Goal: Contribute content

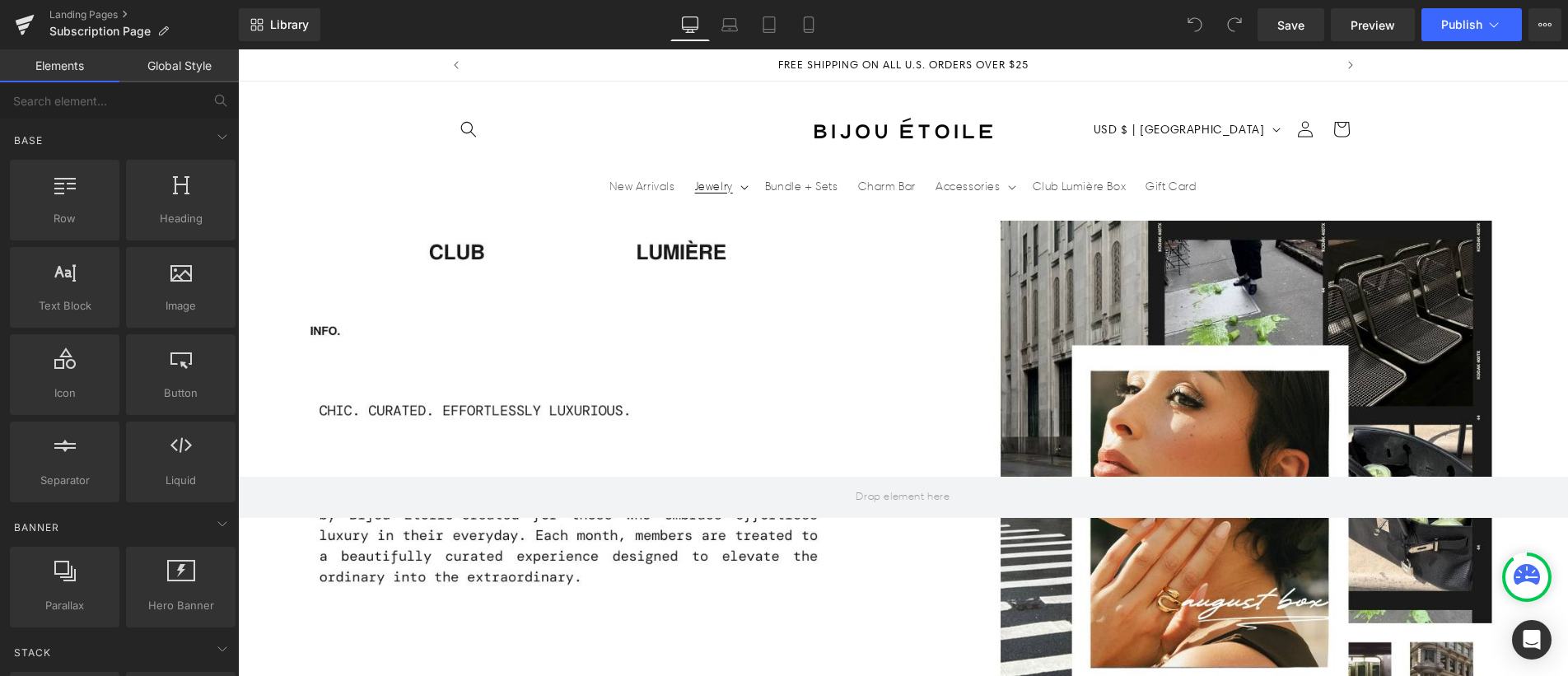
scroll to position [1, 0]
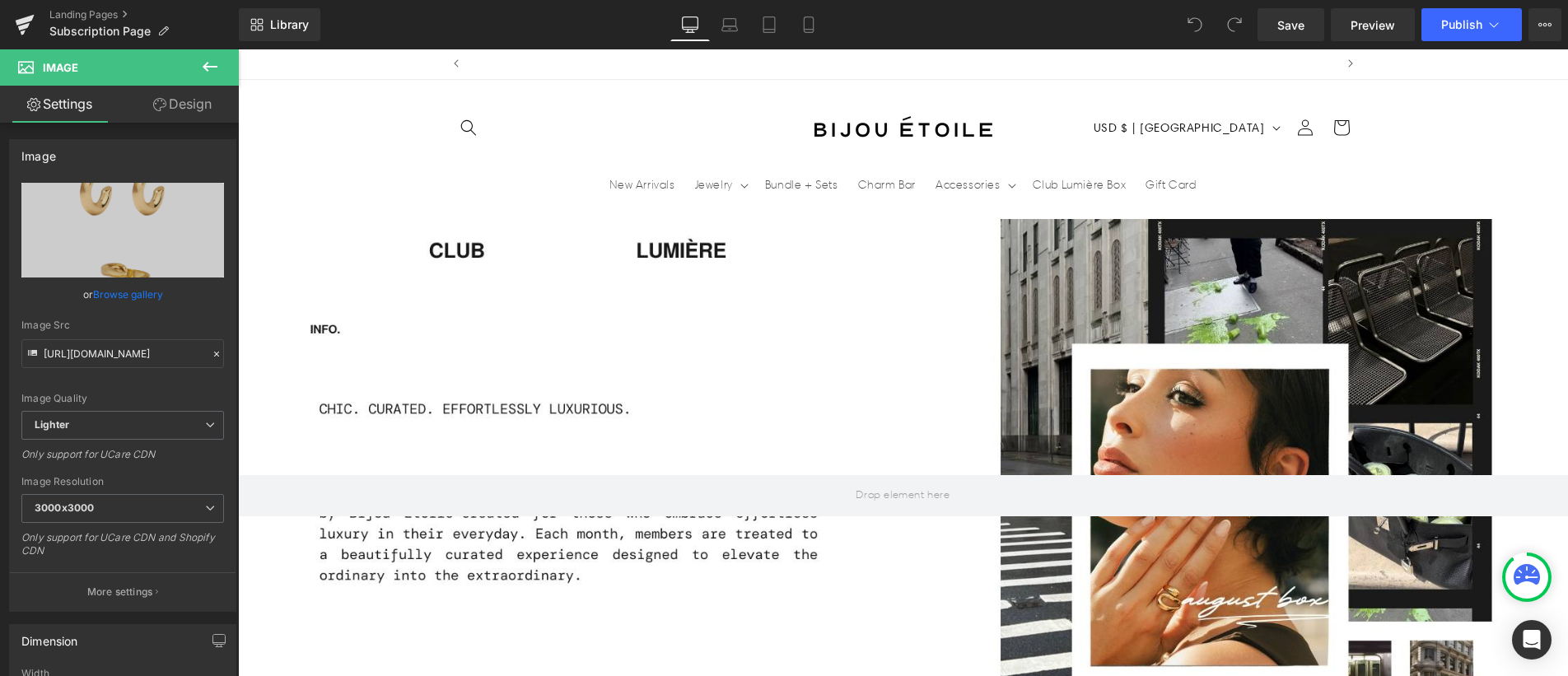
scroll to position [0, 864]
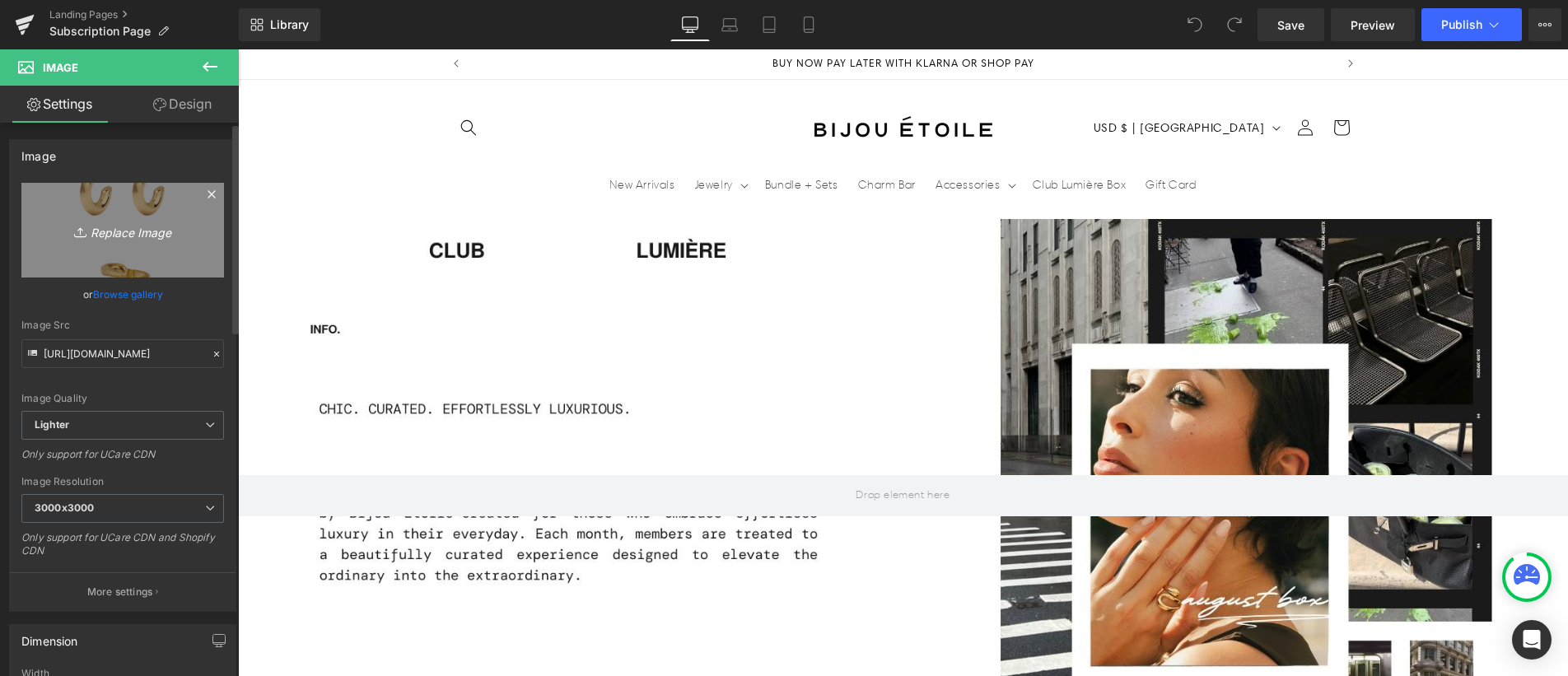
click at [129, 233] on icon "Replace Image" at bounding box center [122, 230] width 131 height 21
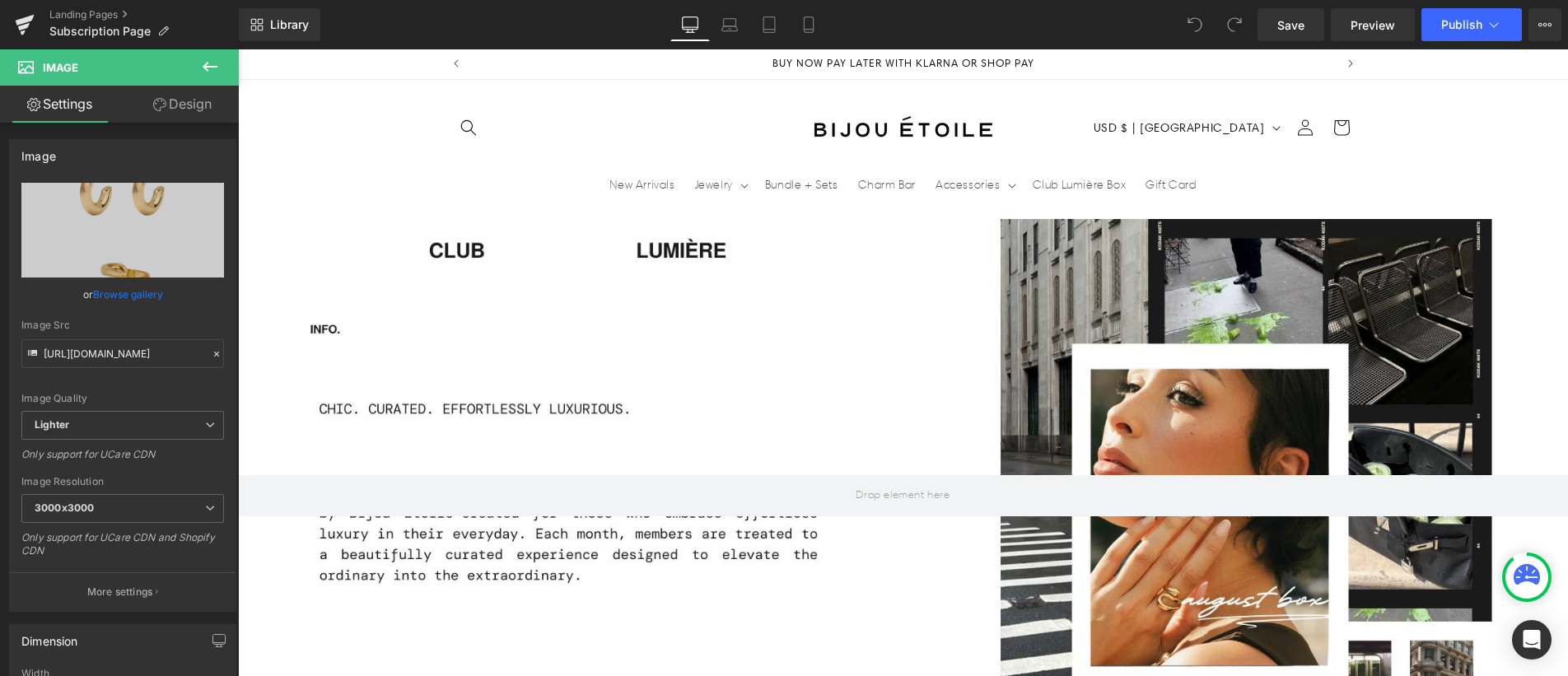
type input "C:\fakepath\BIJOU ETOILE (2).png"
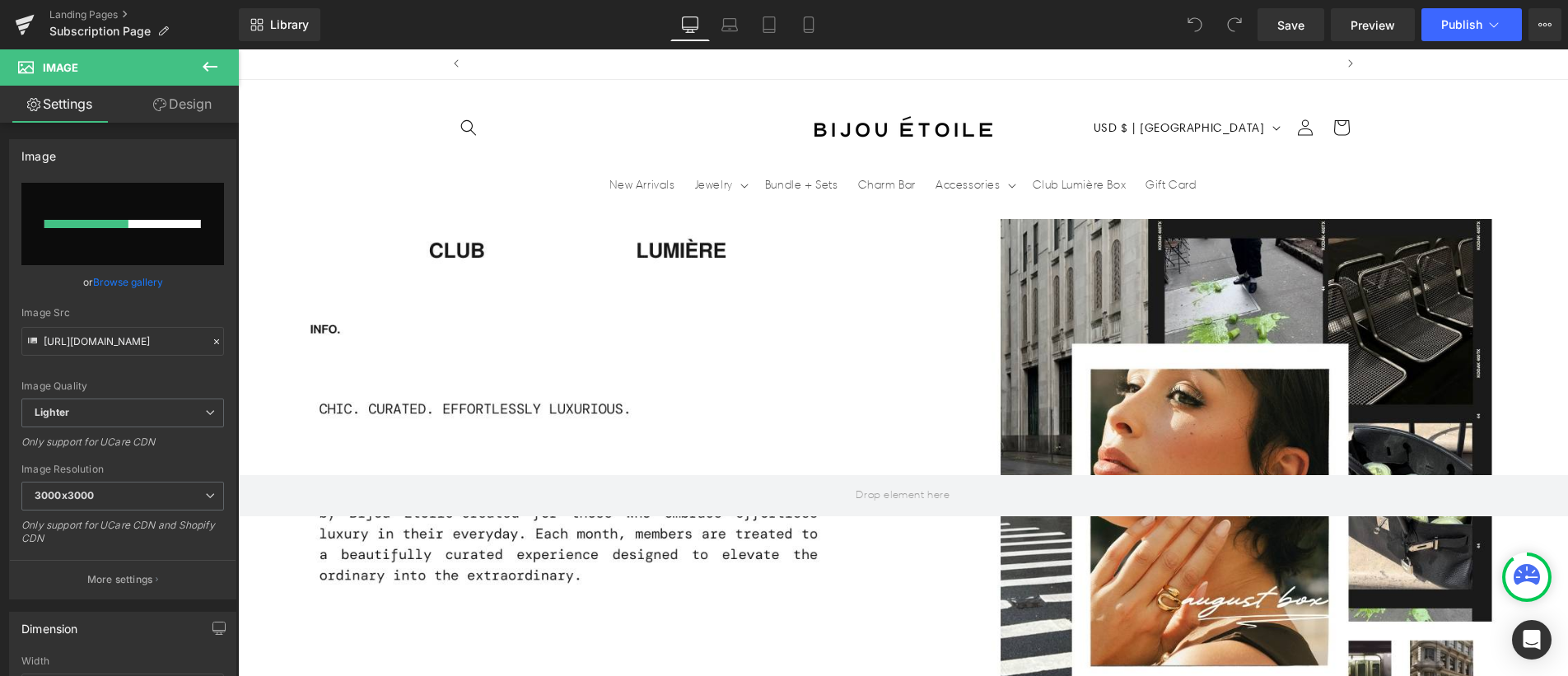
scroll to position [0, 0]
type input "[URL][DOMAIN_NAME]"
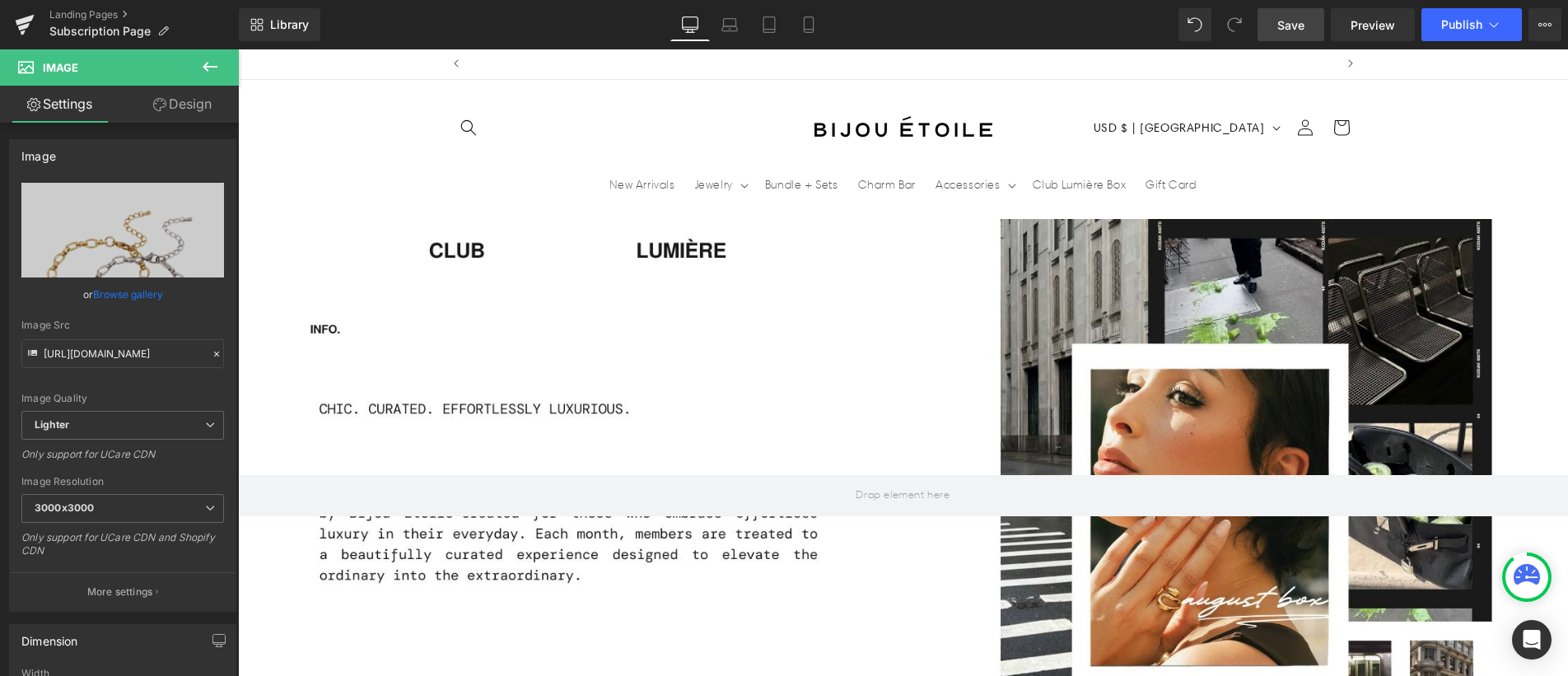
click at [1318, 28] on link "Save" at bounding box center [1291, 24] width 67 height 33
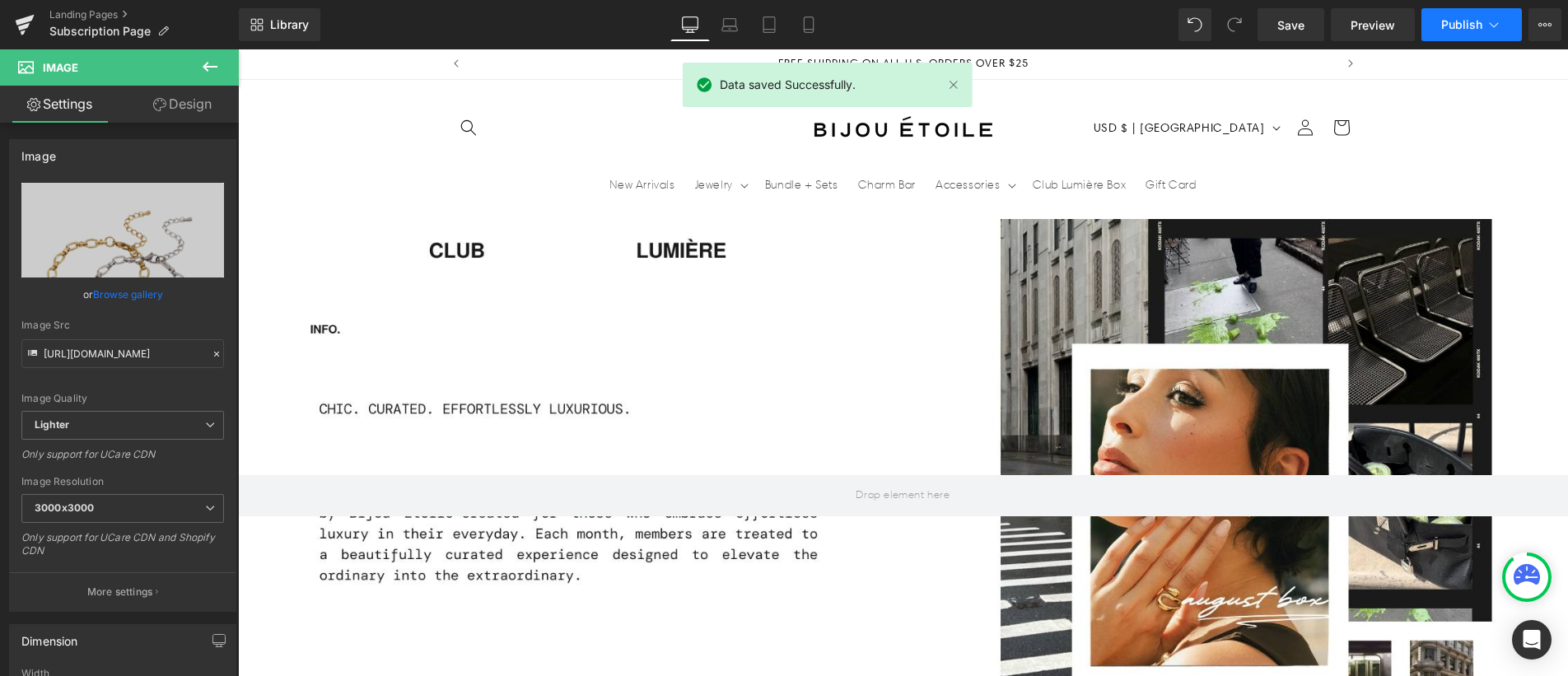
click at [1448, 28] on span "Publish" at bounding box center [1461, 25] width 41 height 13
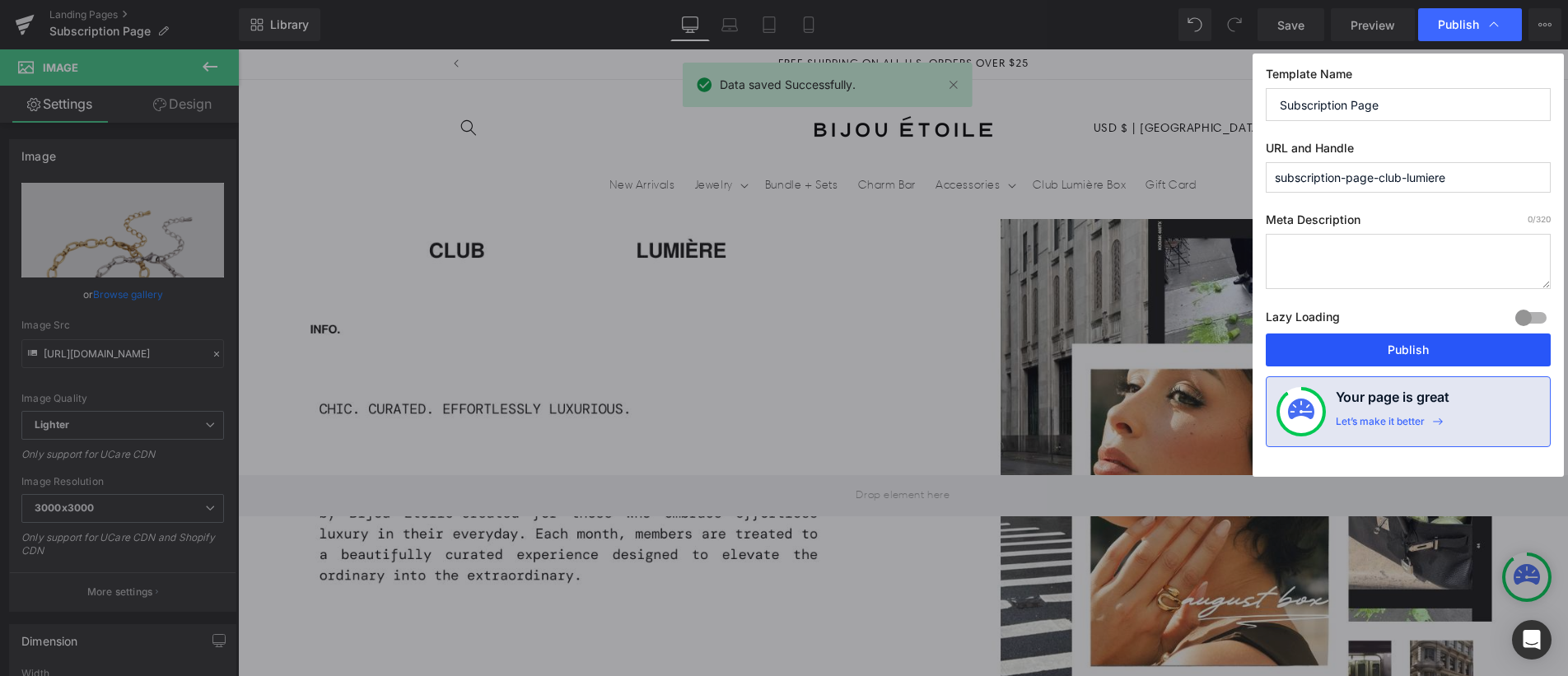
click at [1408, 338] on button "Publish" at bounding box center [1408, 350] width 285 height 33
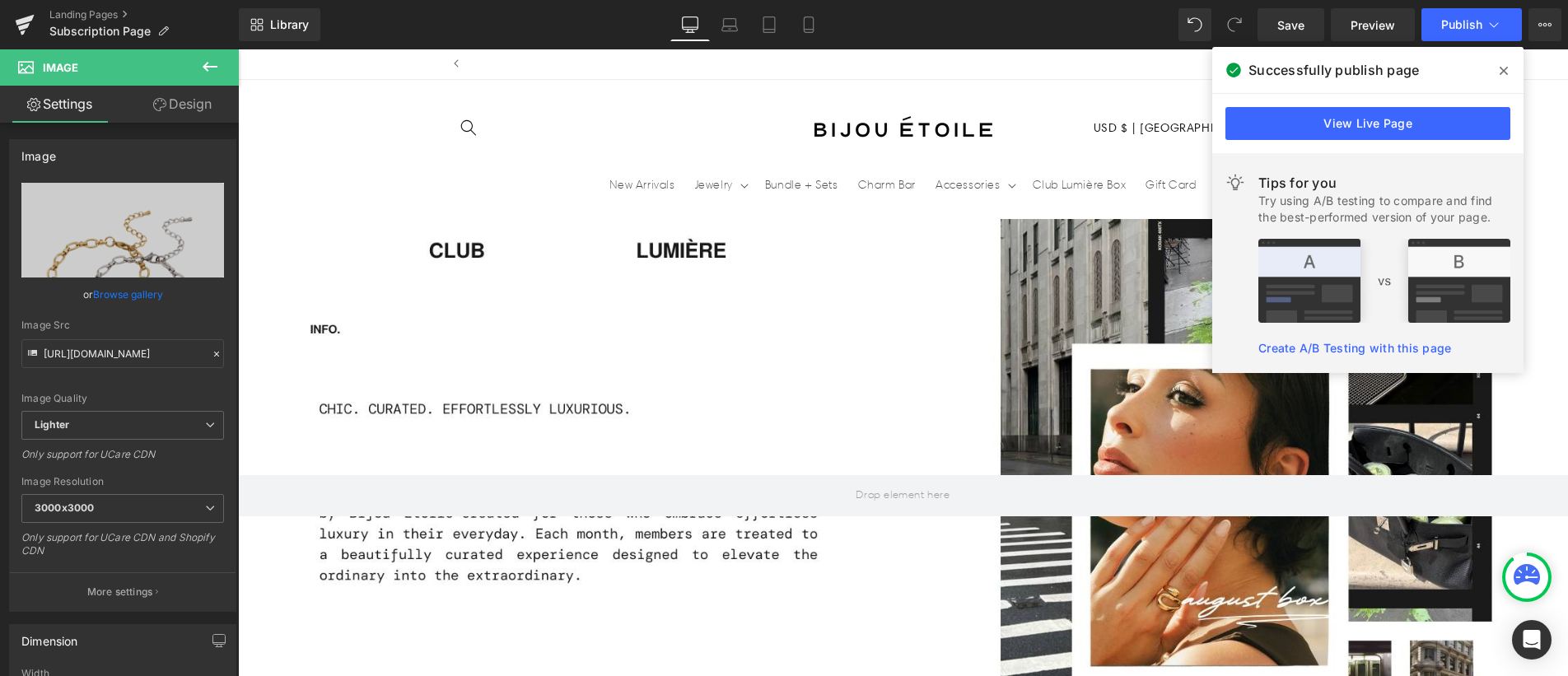
scroll to position [0, 864]
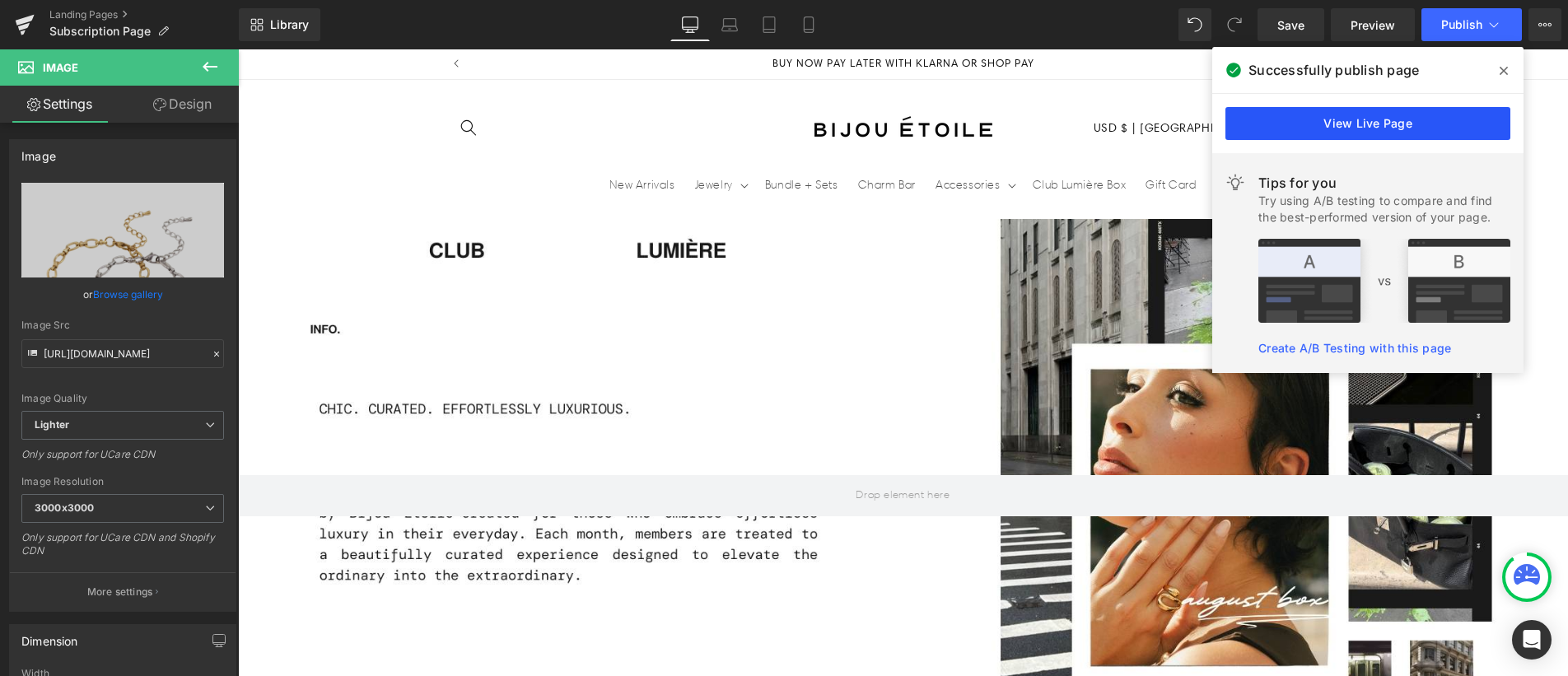
click at [1443, 120] on link "View Live Page" at bounding box center [1367, 123] width 285 height 33
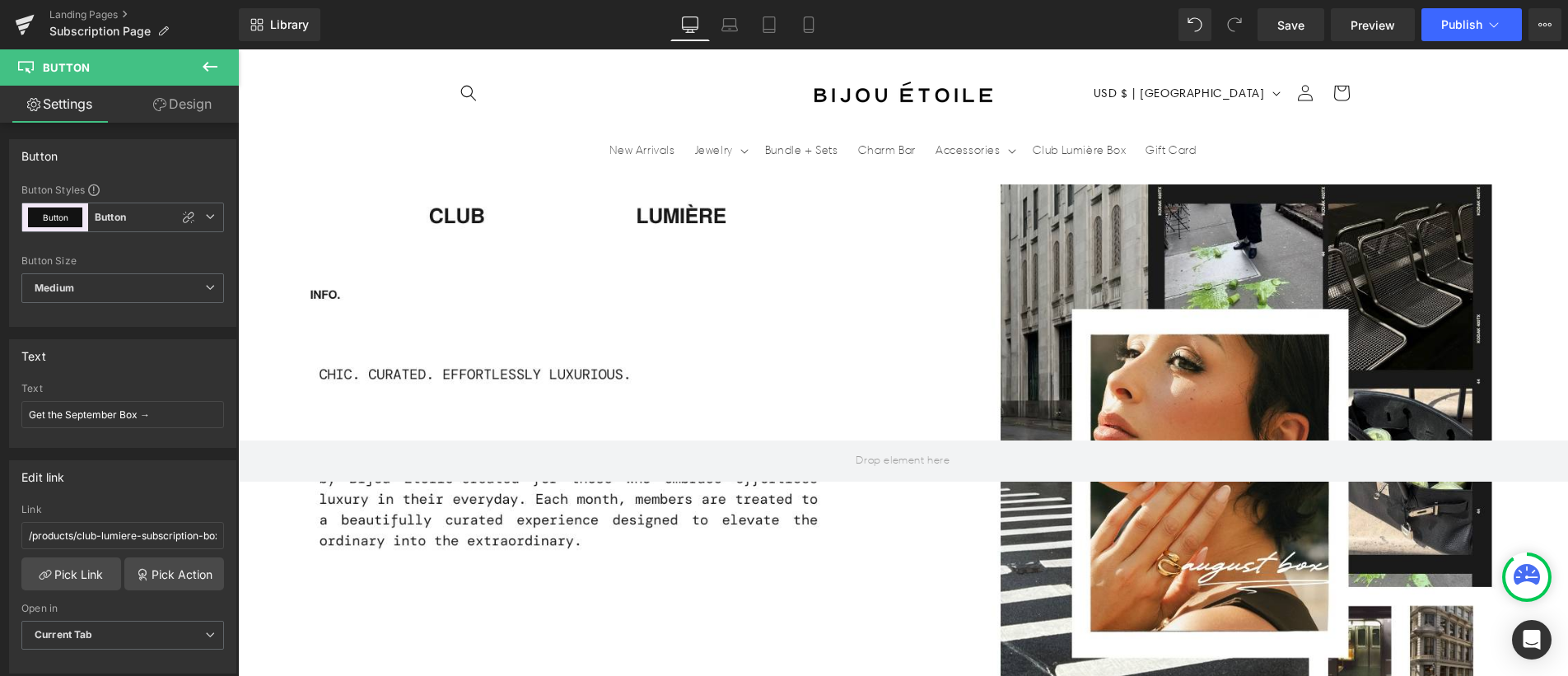
drag, startPoint x: 521, startPoint y: 515, endPoint x: 519, endPoint y: 528, distance: 13.2
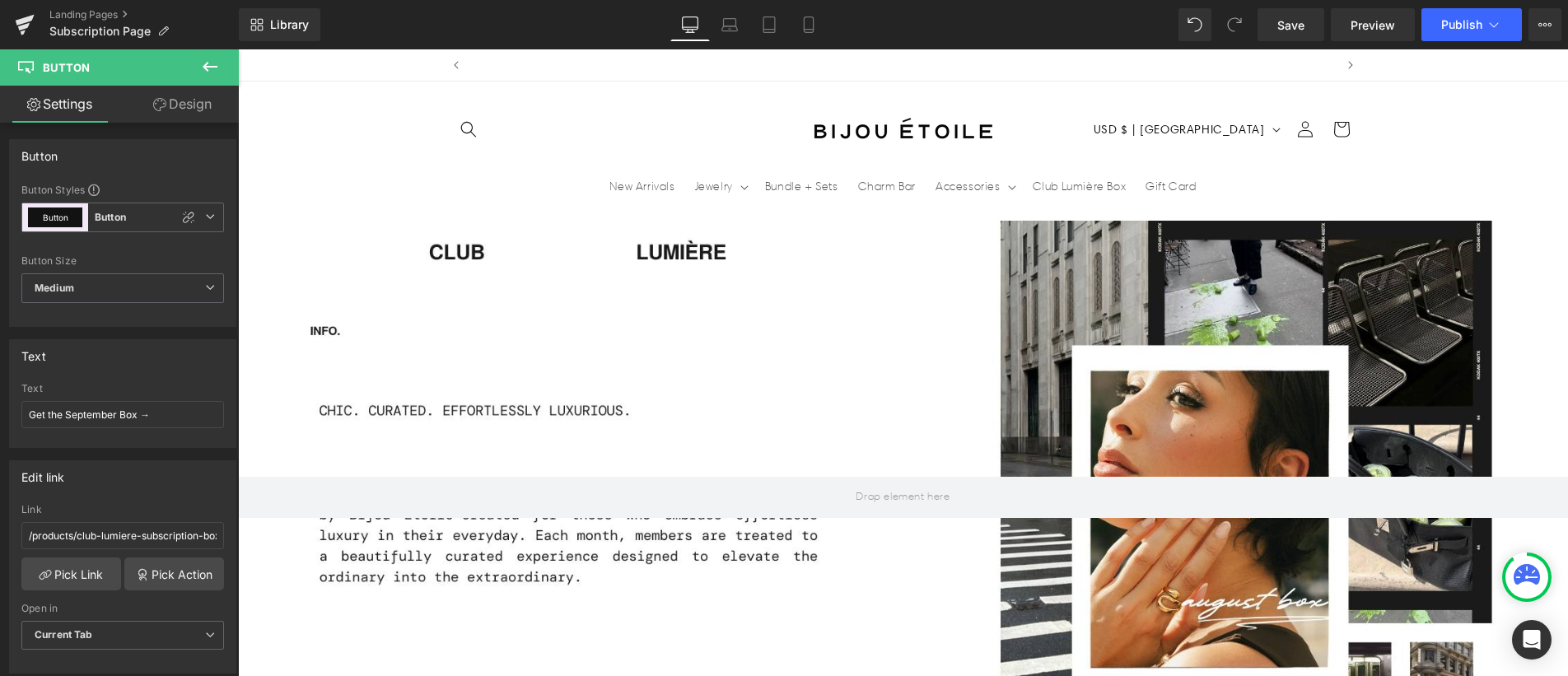
scroll to position [0, 864]
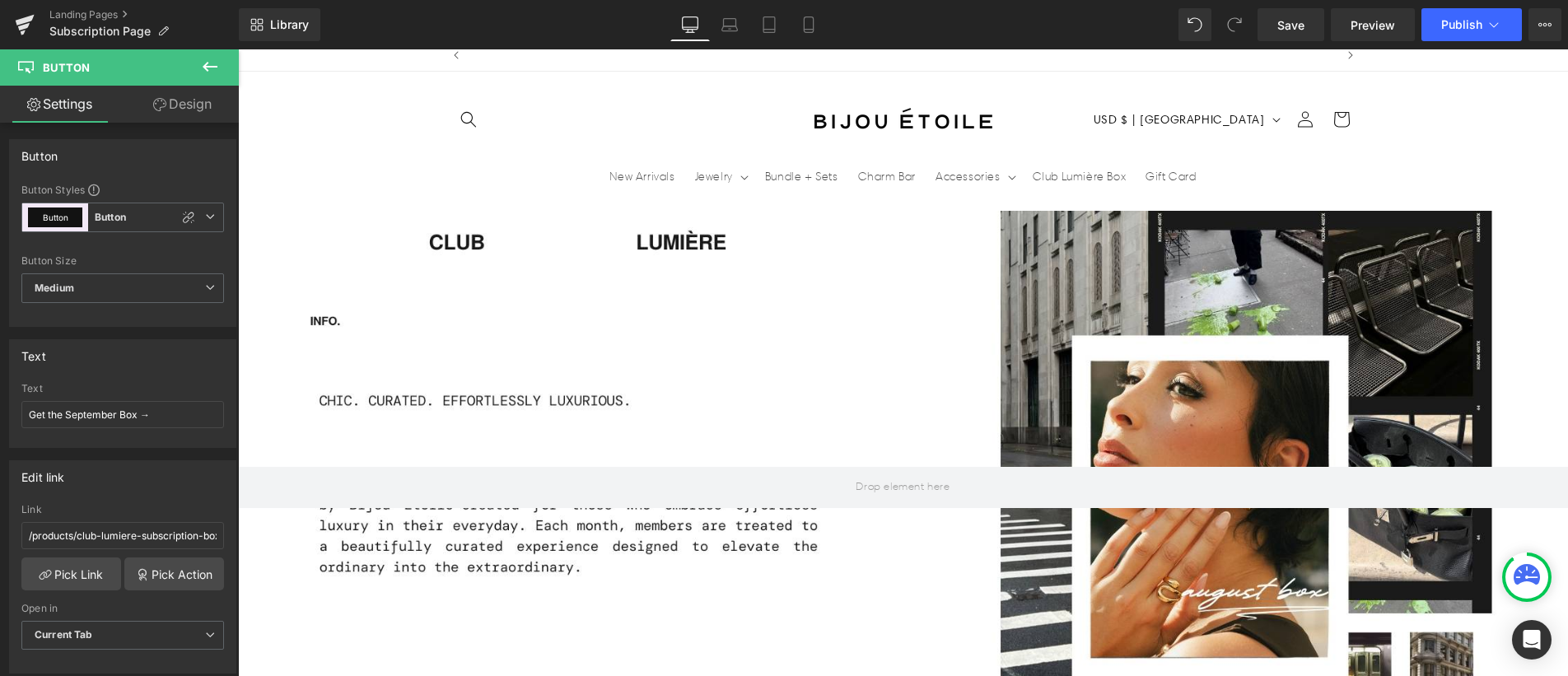
scroll to position [0, 864]
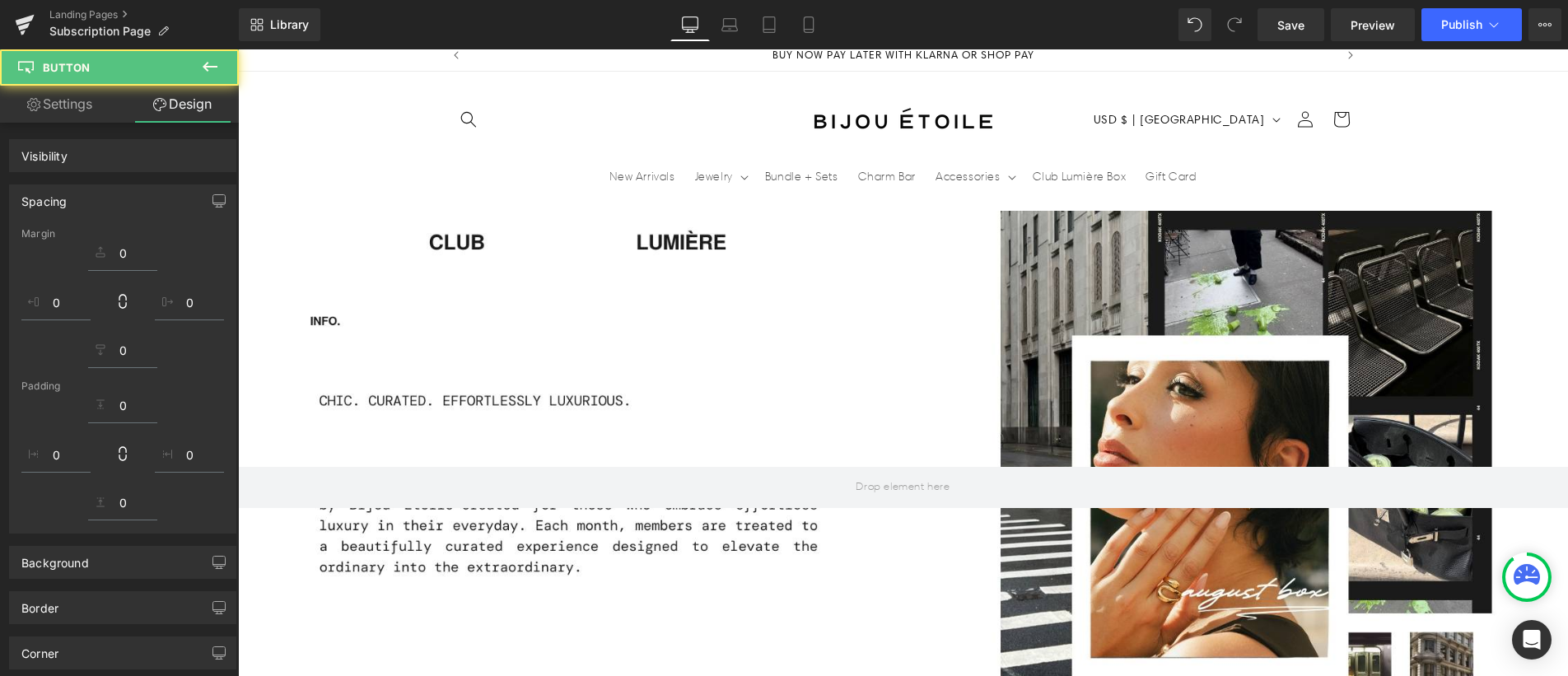
scroll to position [0, 0]
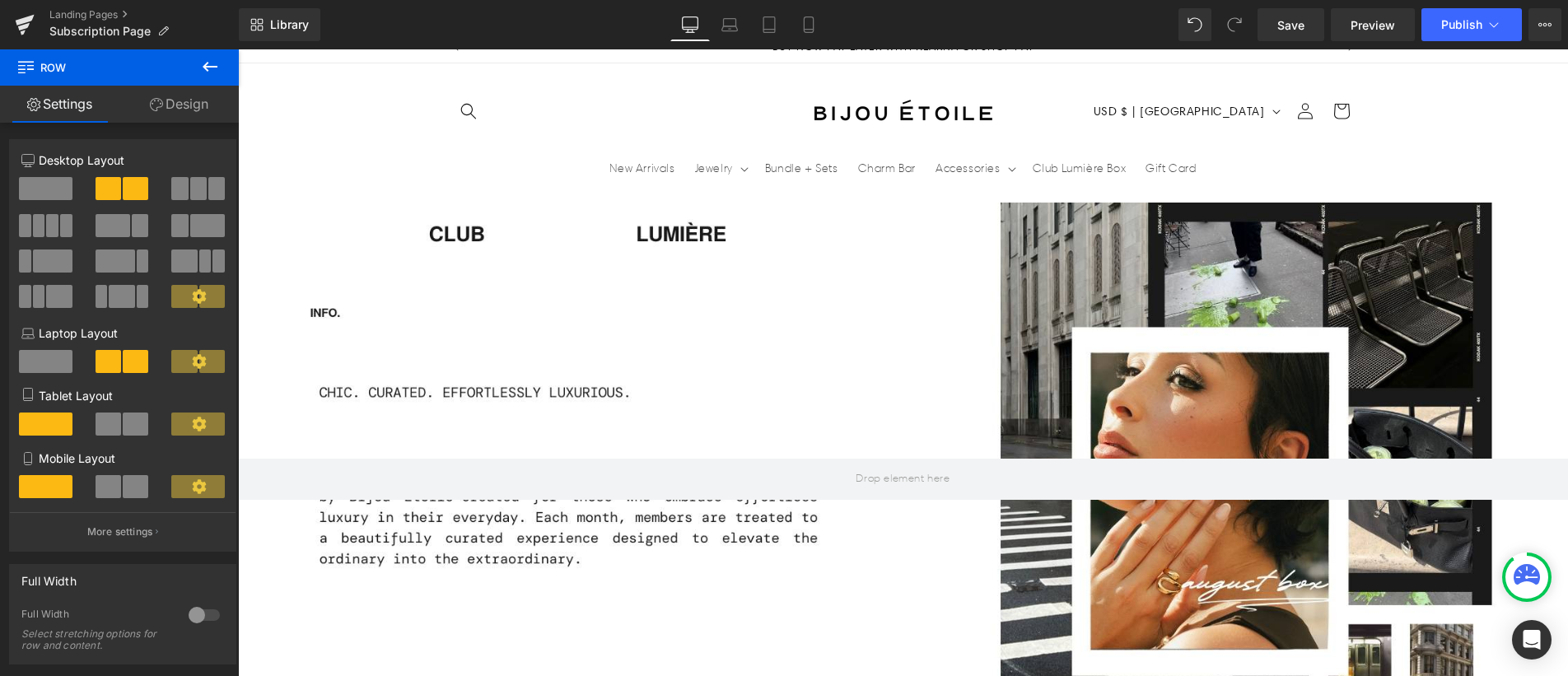
drag, startPoint x: 807, startPoint y: 521, endPoint x: 812, endPoint y: 513, distance: 9.4
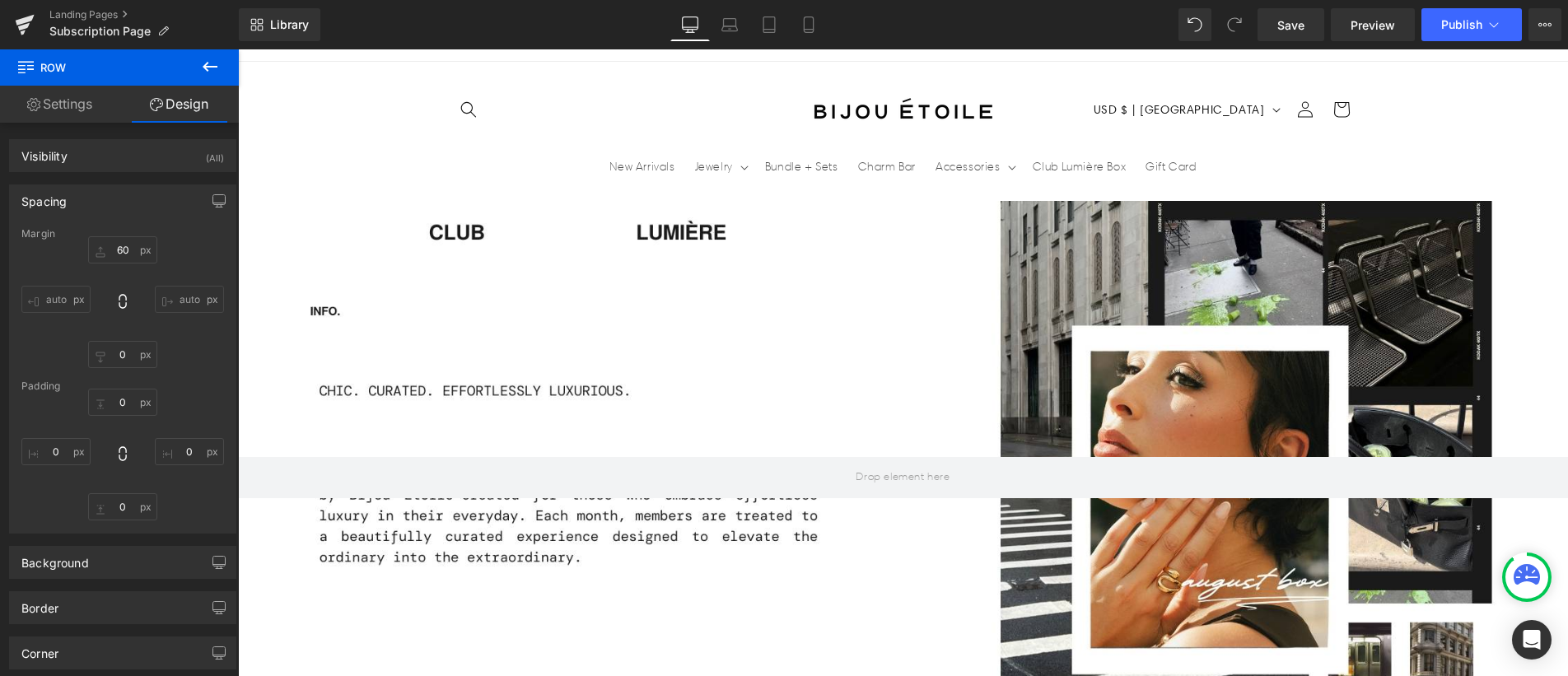
drag, startPoint x: 676, startPoint y: 520, endPoint x: 684, endPoint y: 512, distance: 11.3
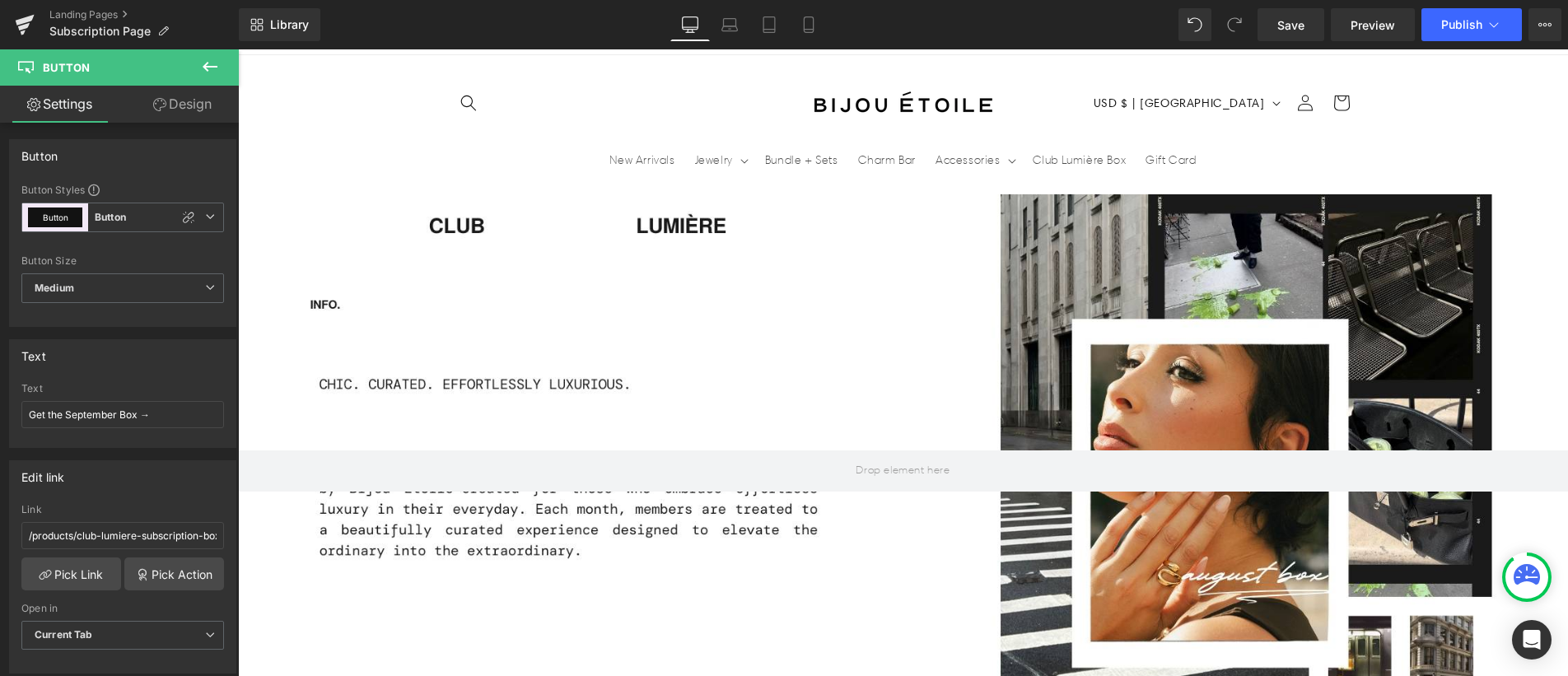
drag, startPoint x: 623, startPoint y: 274, endPoint x: 626, endPoint y: 262, distance: 12.4
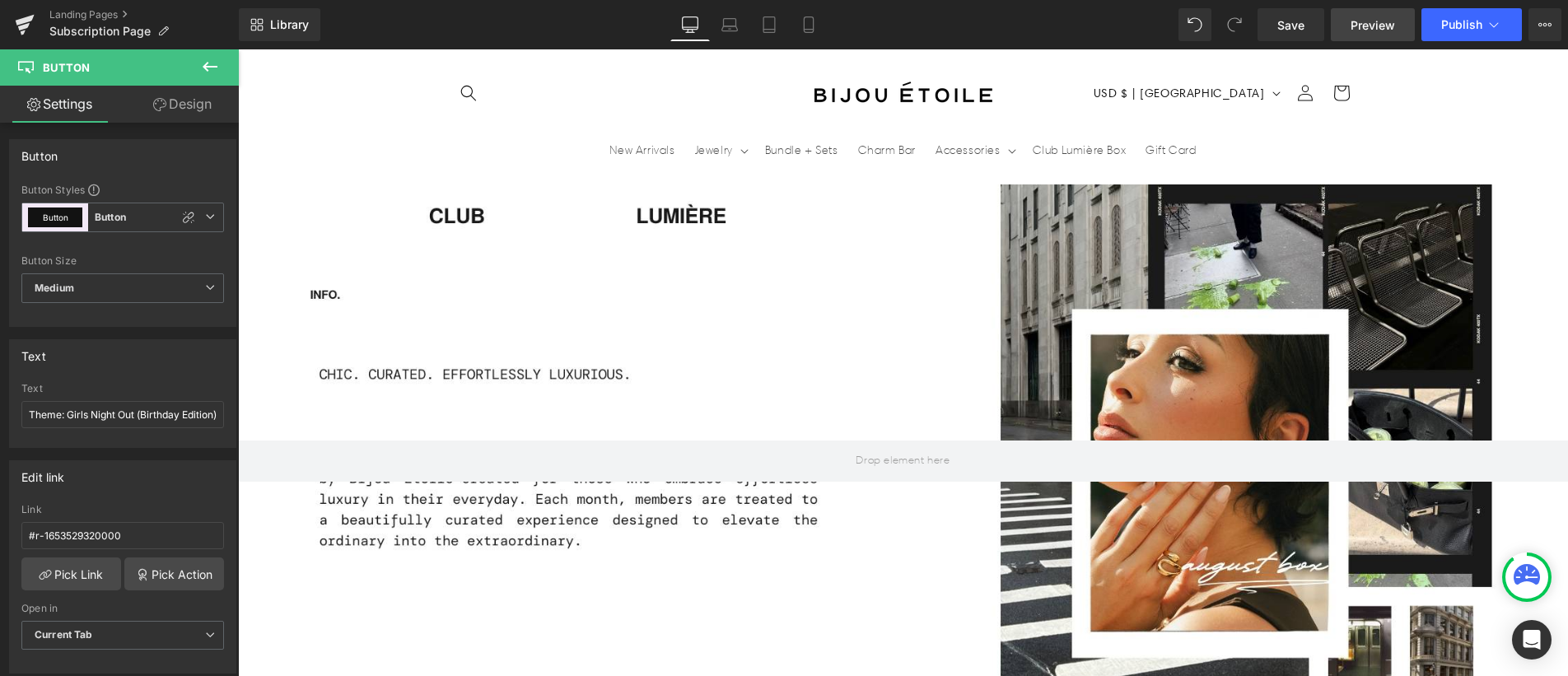
click at [1386, 20] on span "Preview" at bounding box center [1372, 25] width 44 height 18
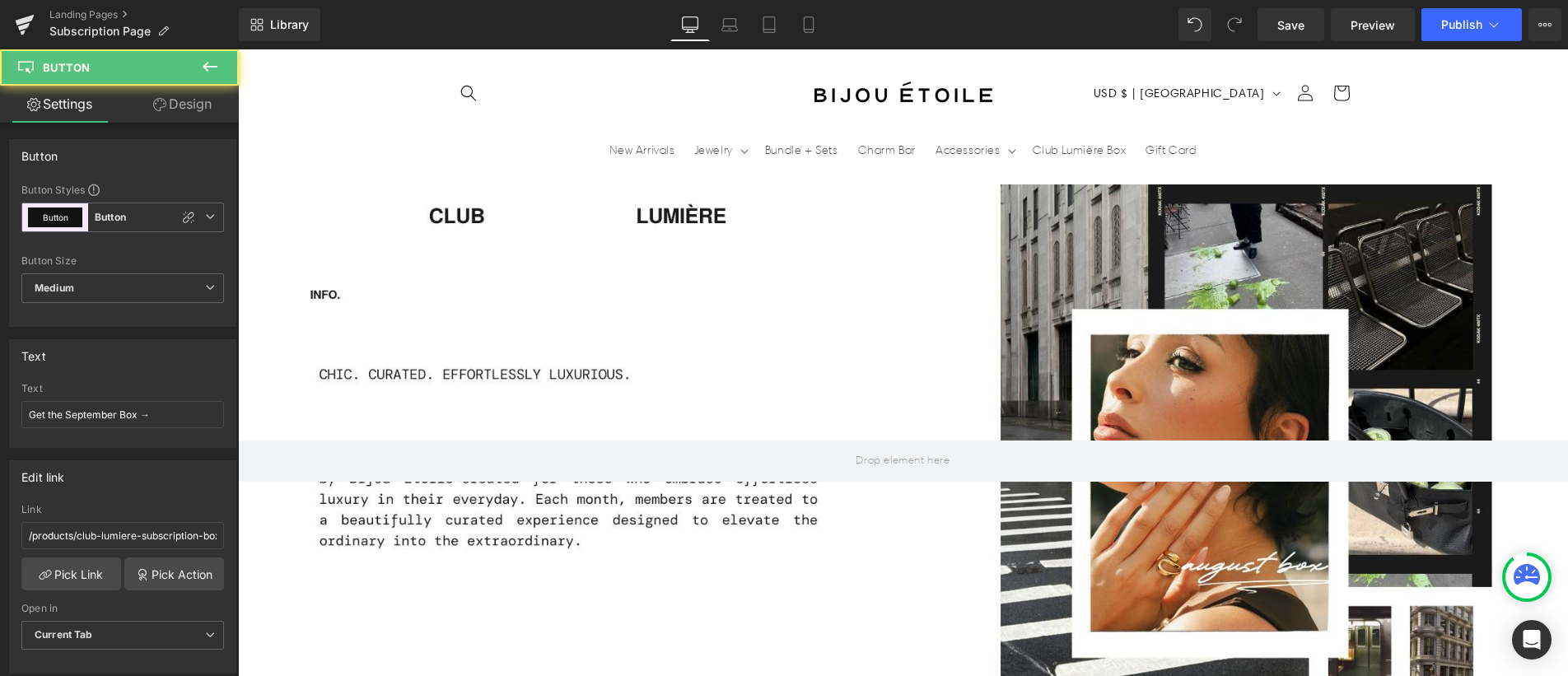
click at [63, 286] on b "Medium" at bounding box center [54, 289] width 39 height 14
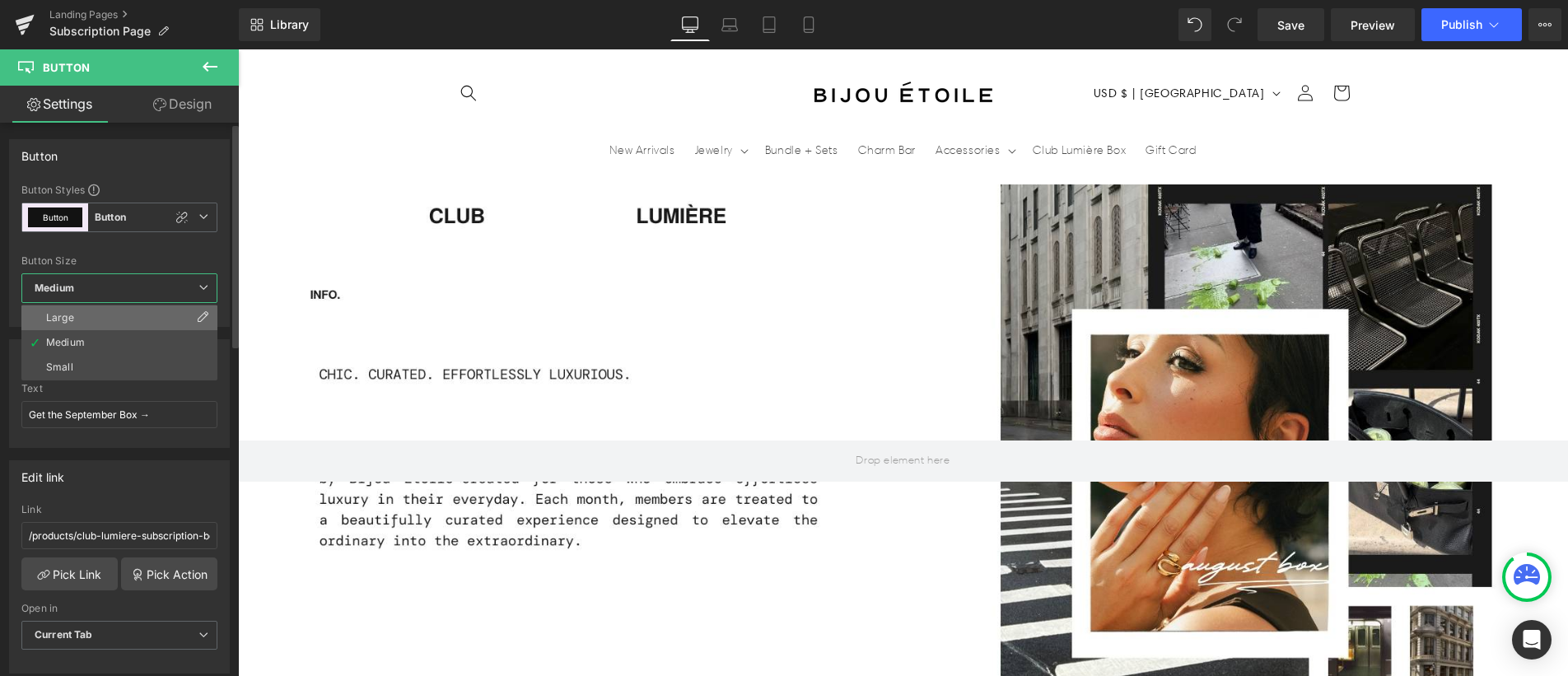
click at [71, 312] on div "Large" at bounding box center [59, 318] width 28 height 12
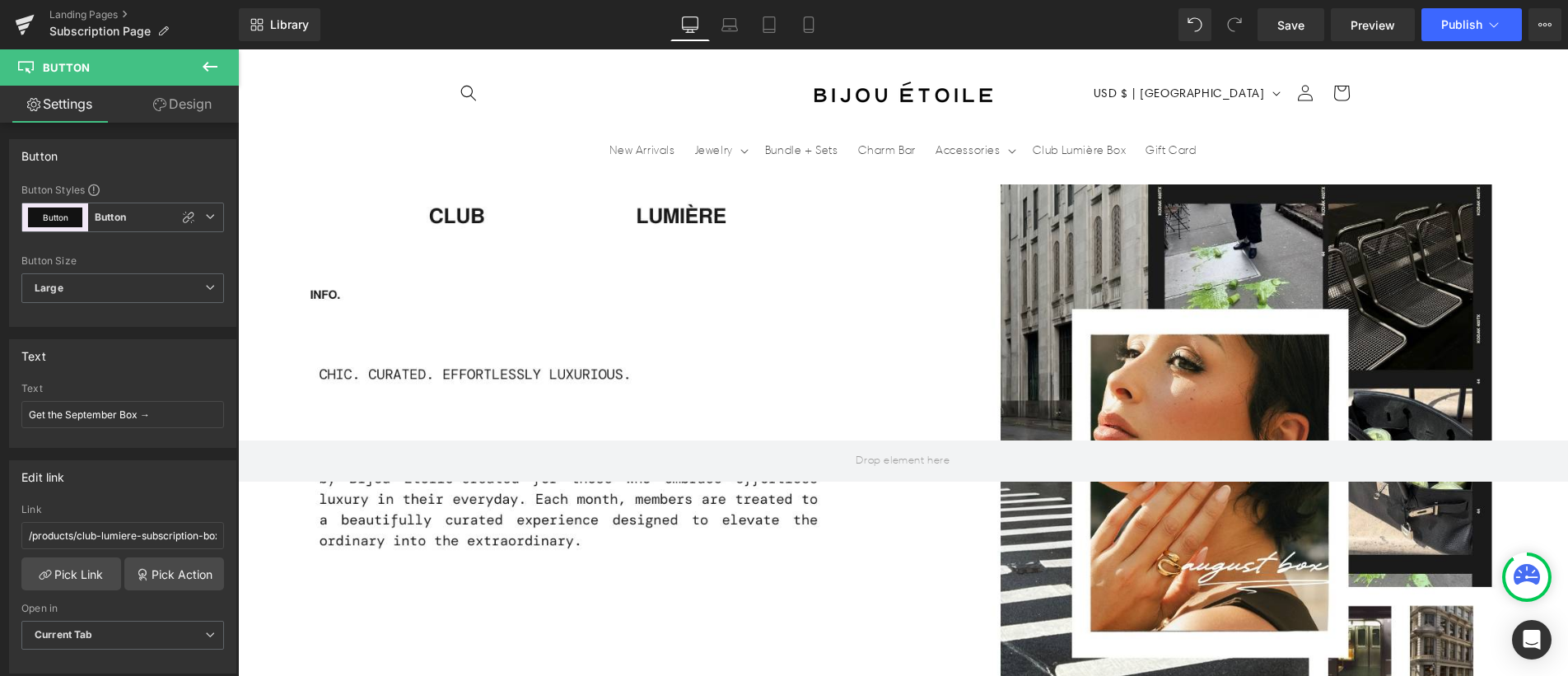
click at [128, 281] on span "Medium" at bounding box center [123, 288] width 202 height 29
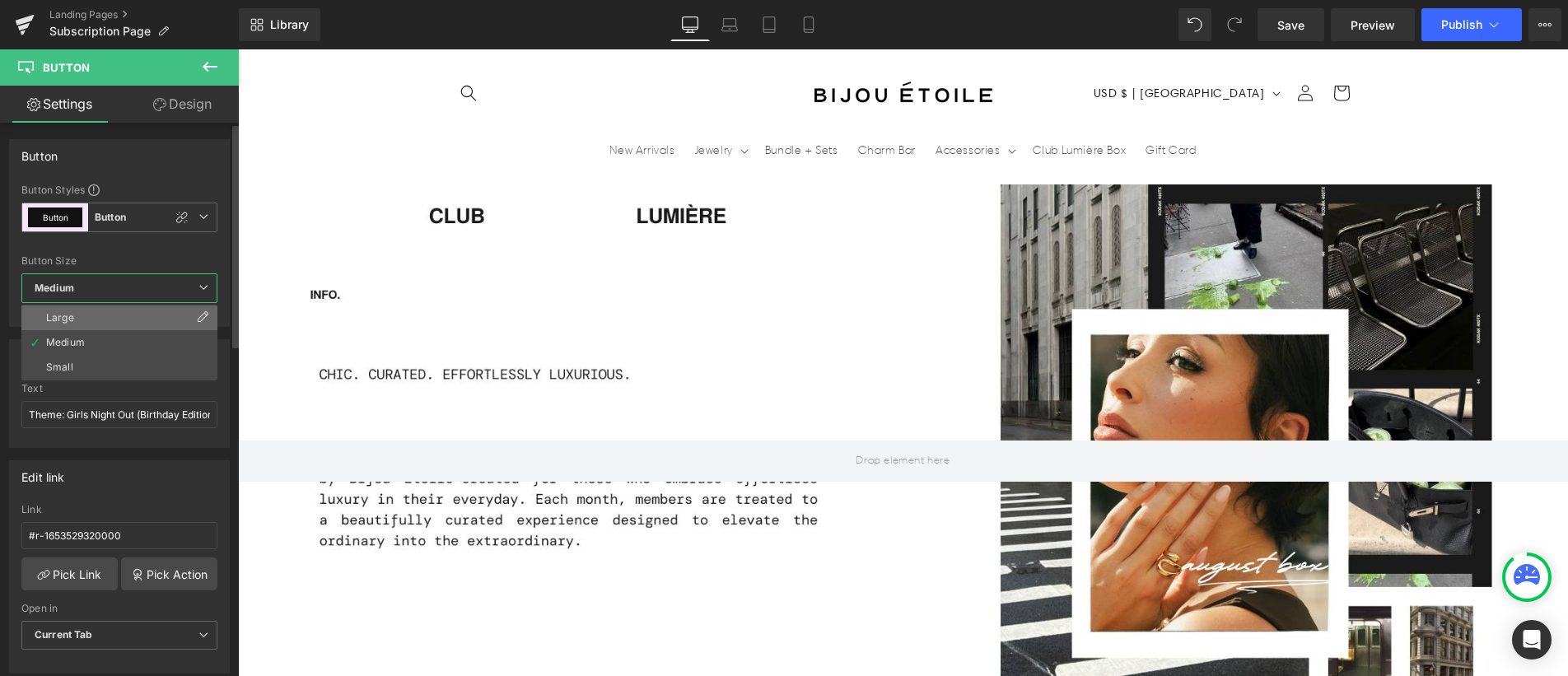
click at [119, 317] on li "Large" at bounding box center [120, 318] width 196 height 25
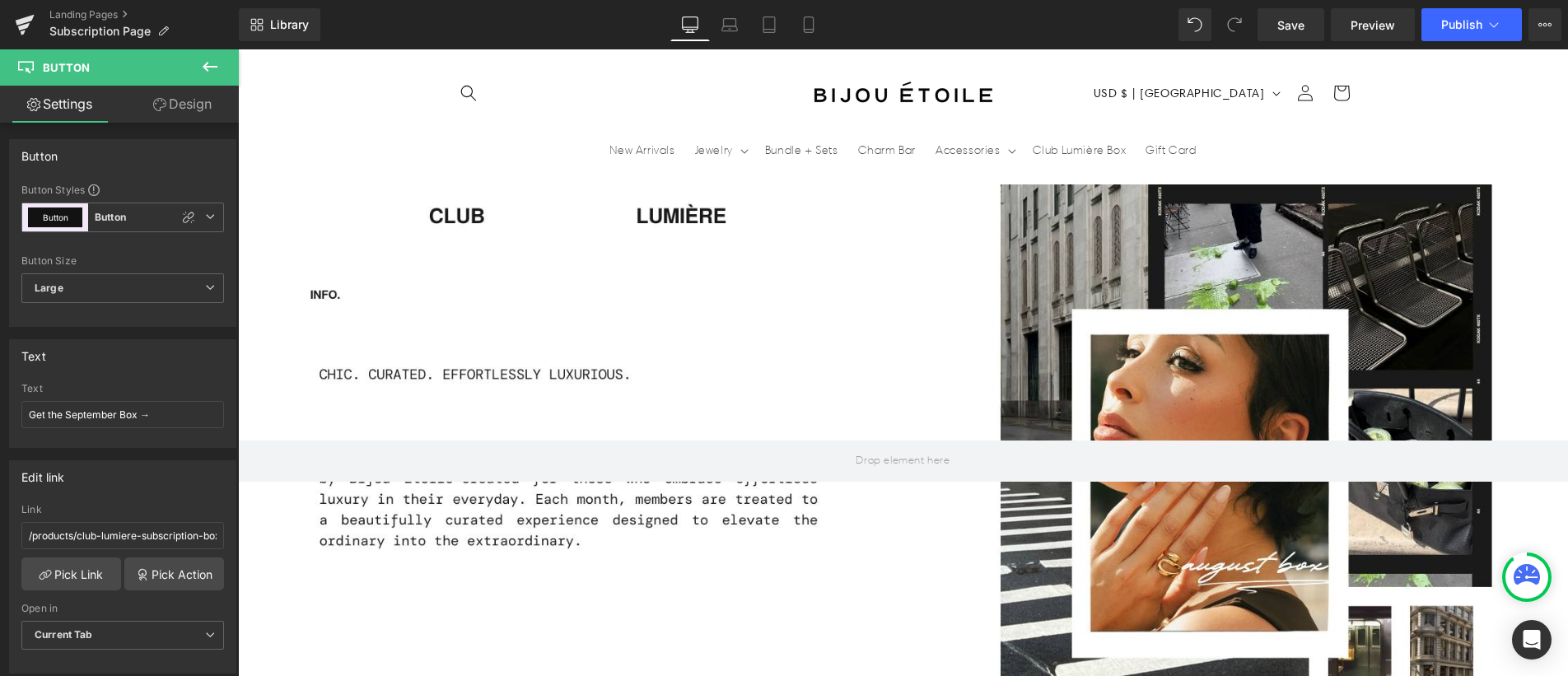
drag, startPoint x: 534, startPoint y: 484, endPoint x: 530, endPoint y: 499, distance: 15.5
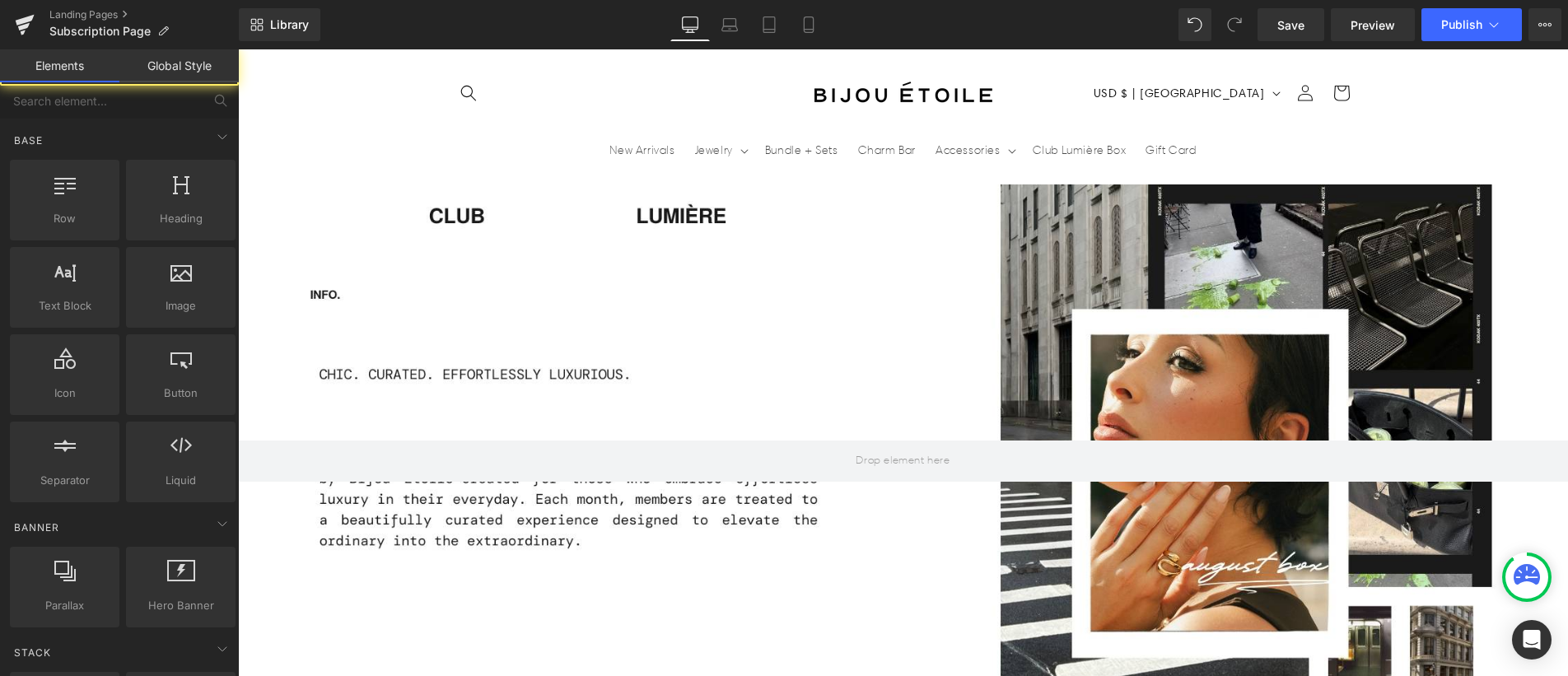
click at [817, 607] on div "Rendering Content" at bounding box center [784, 611] width 101 height 18
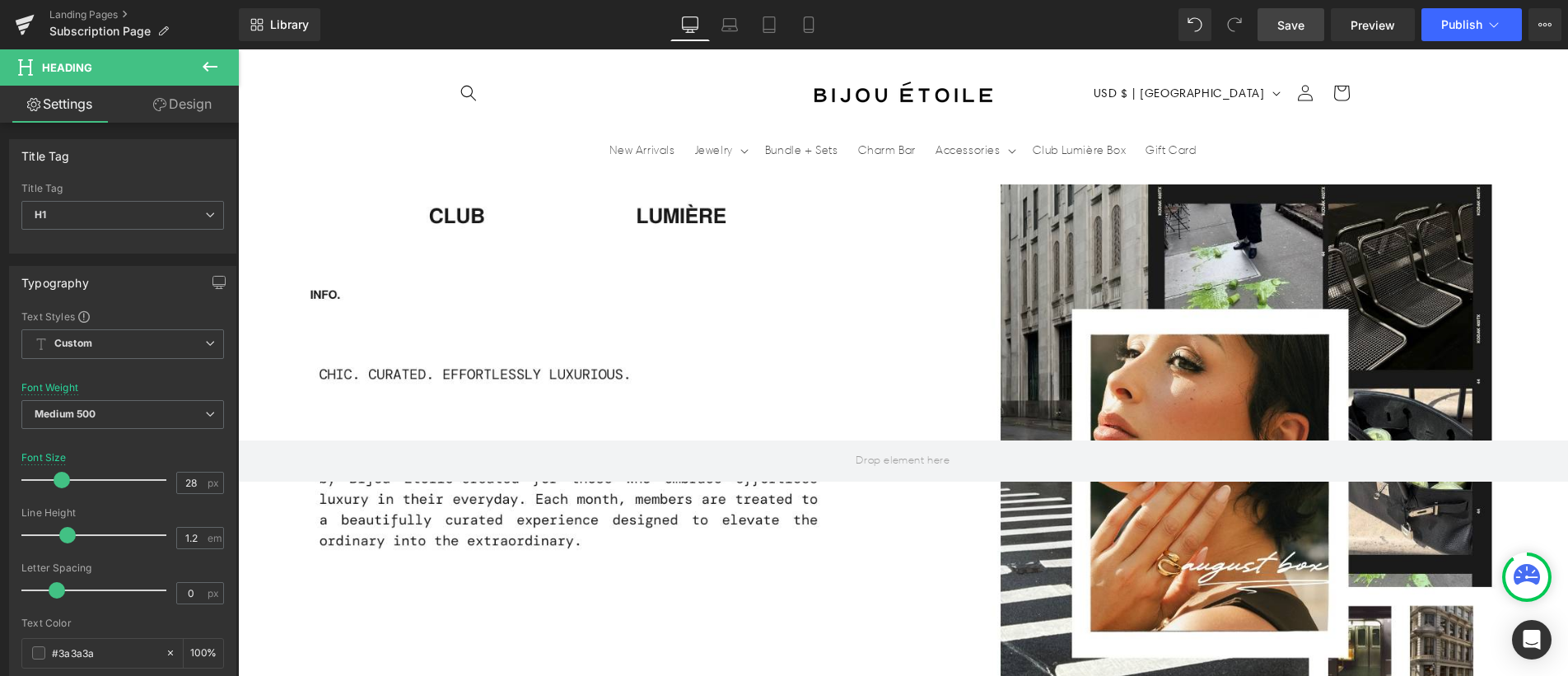
click at [1299, 22] on span "Save" at bounding box center [1290, 25] width 27 height 18
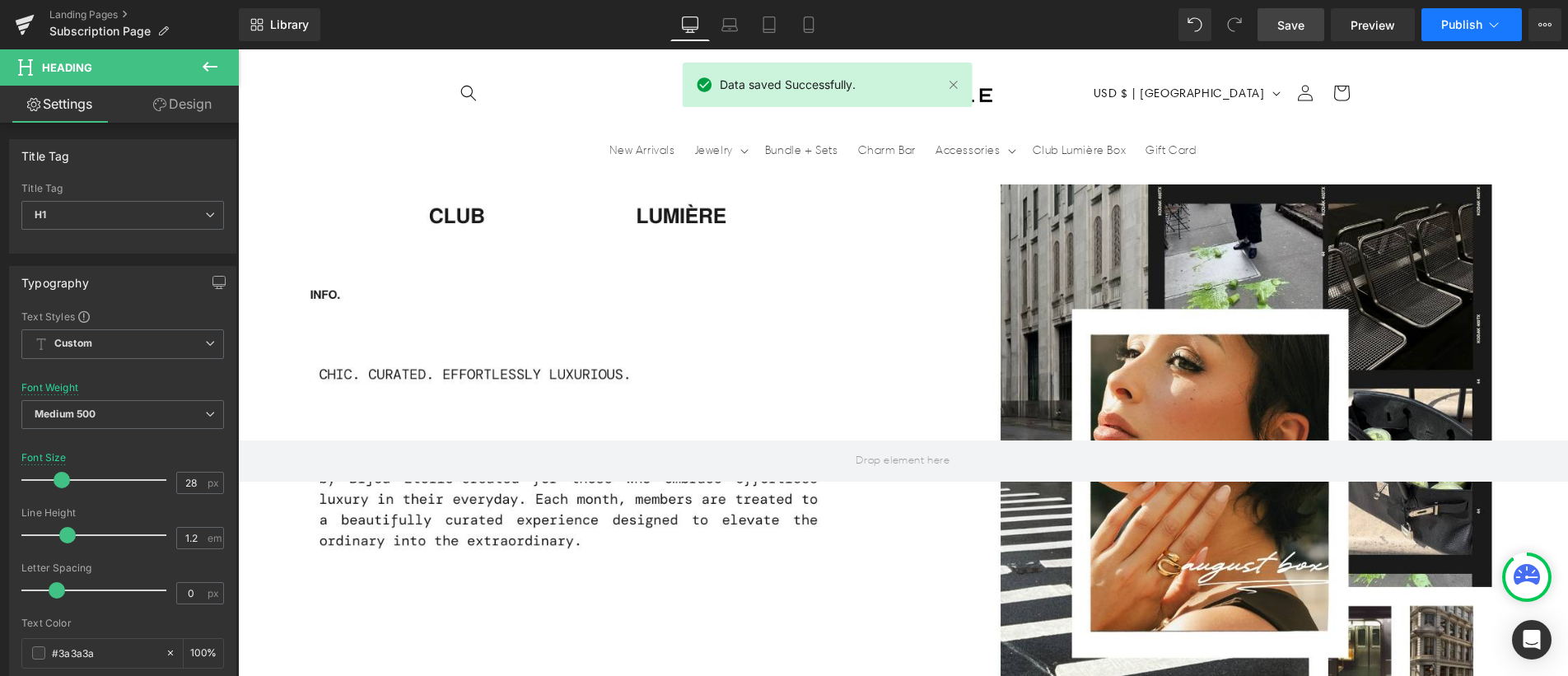
click at [1443, 25] on span "Publish" at bounding box center [1461, 25] width 41 height 13
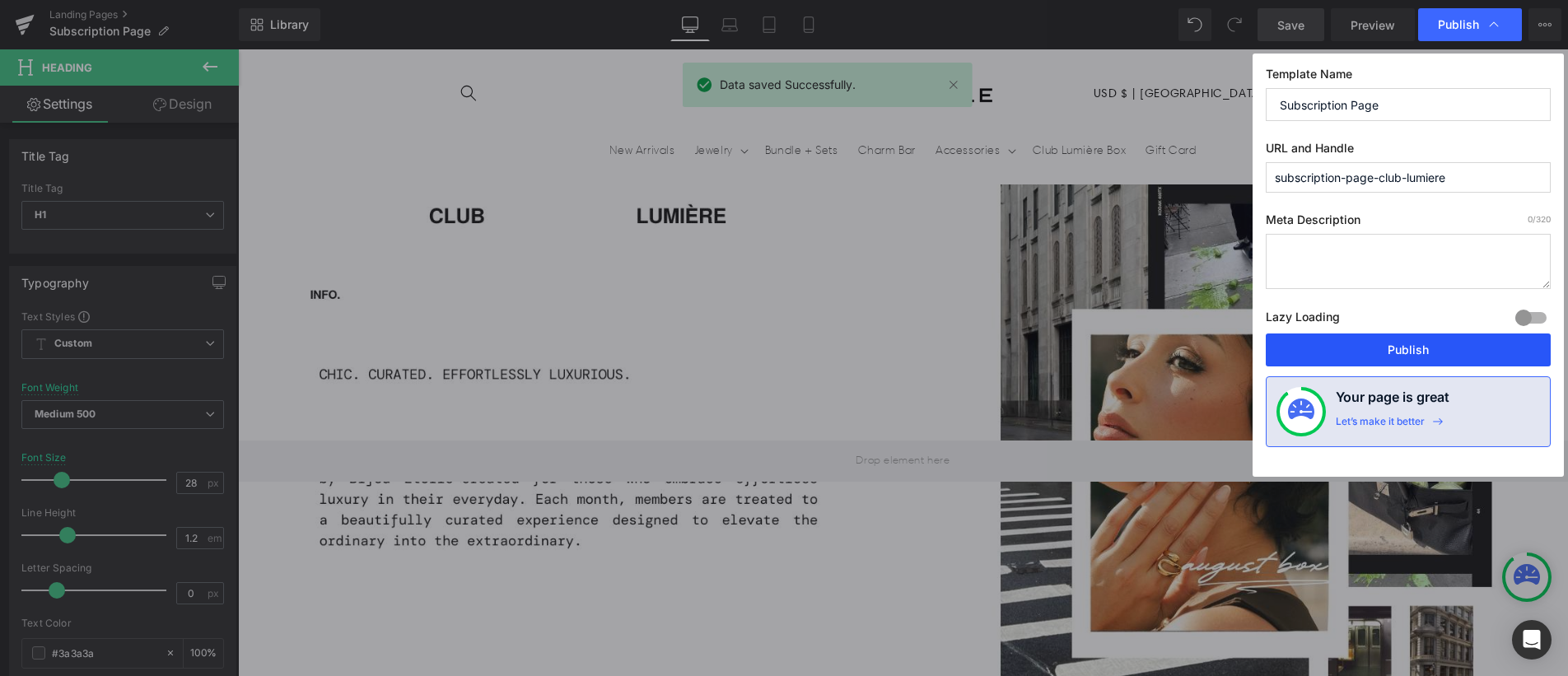
click at [1415, 353] on button "Publish" at bounding box center [1408, 350] width 285 height 33
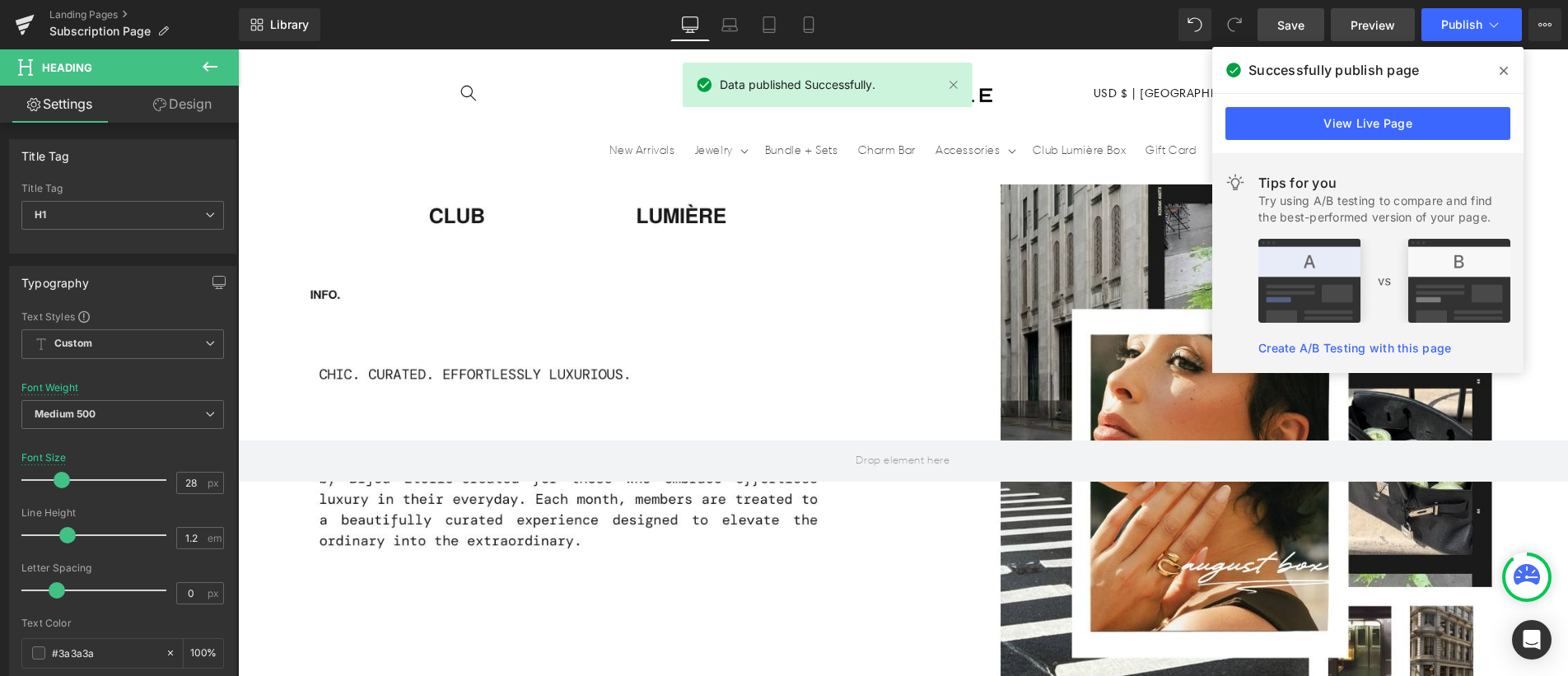
click at [1346, 23] on link "Preview" at bounding box center [1372, 24] width 84 height 33
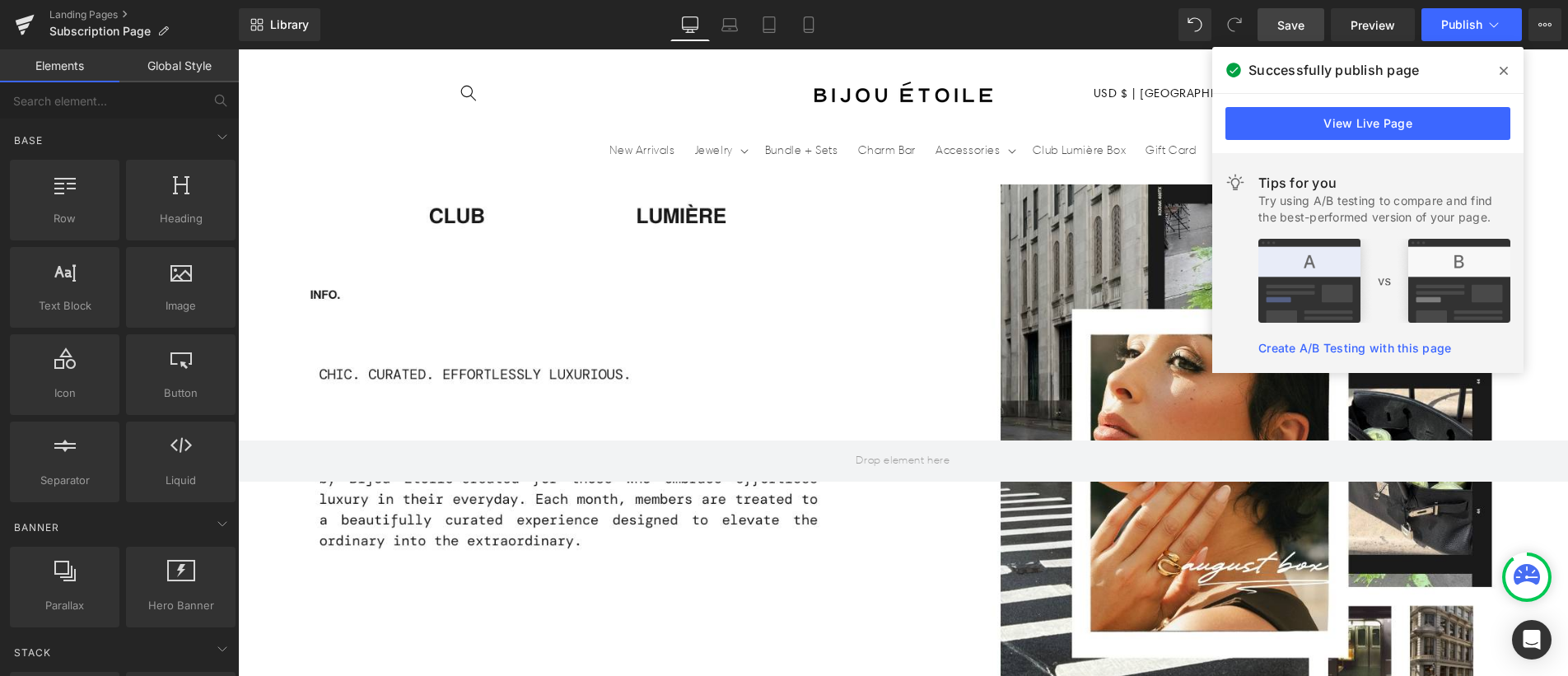
scroll to position [1411, 0]
click at [1503, 69] on icon at bounding box center [1504, 71] width 8 height 13
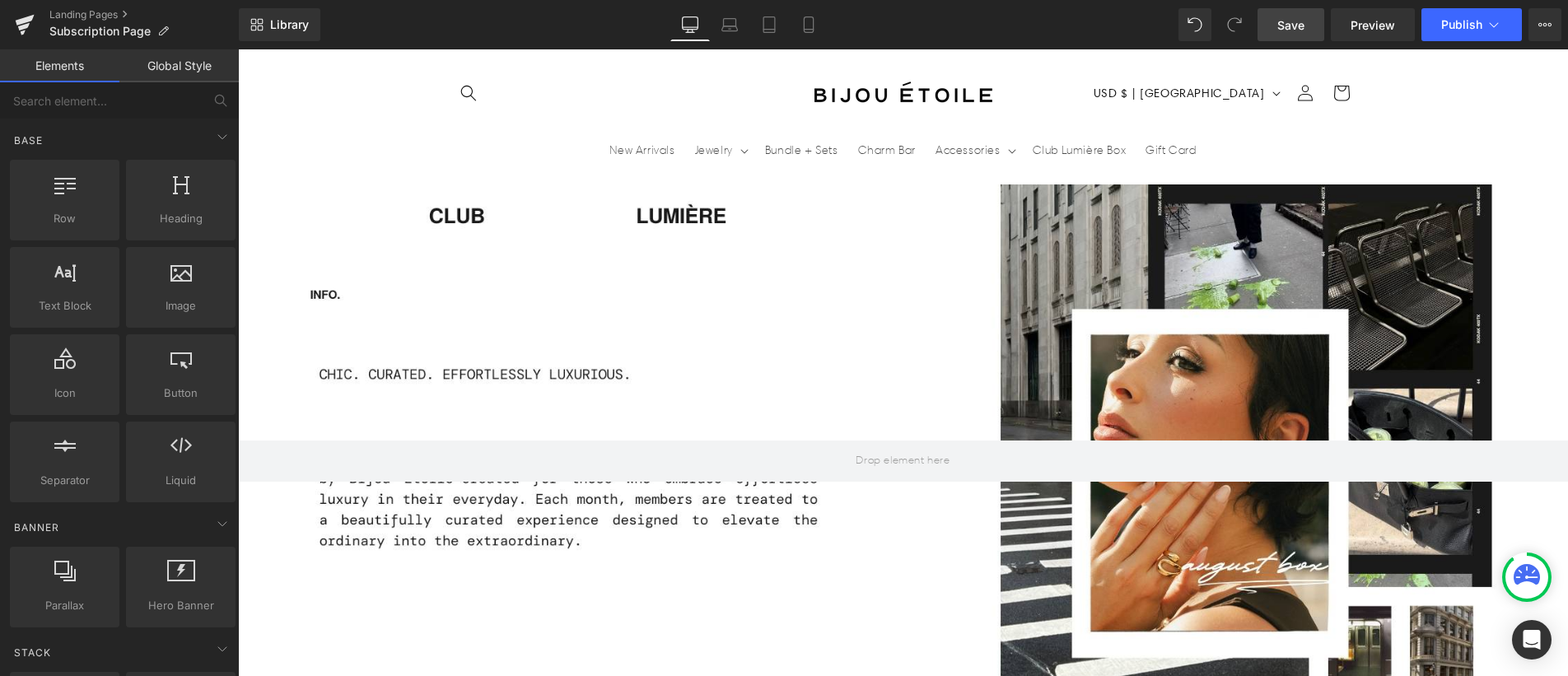
scroll to position [0, 864]
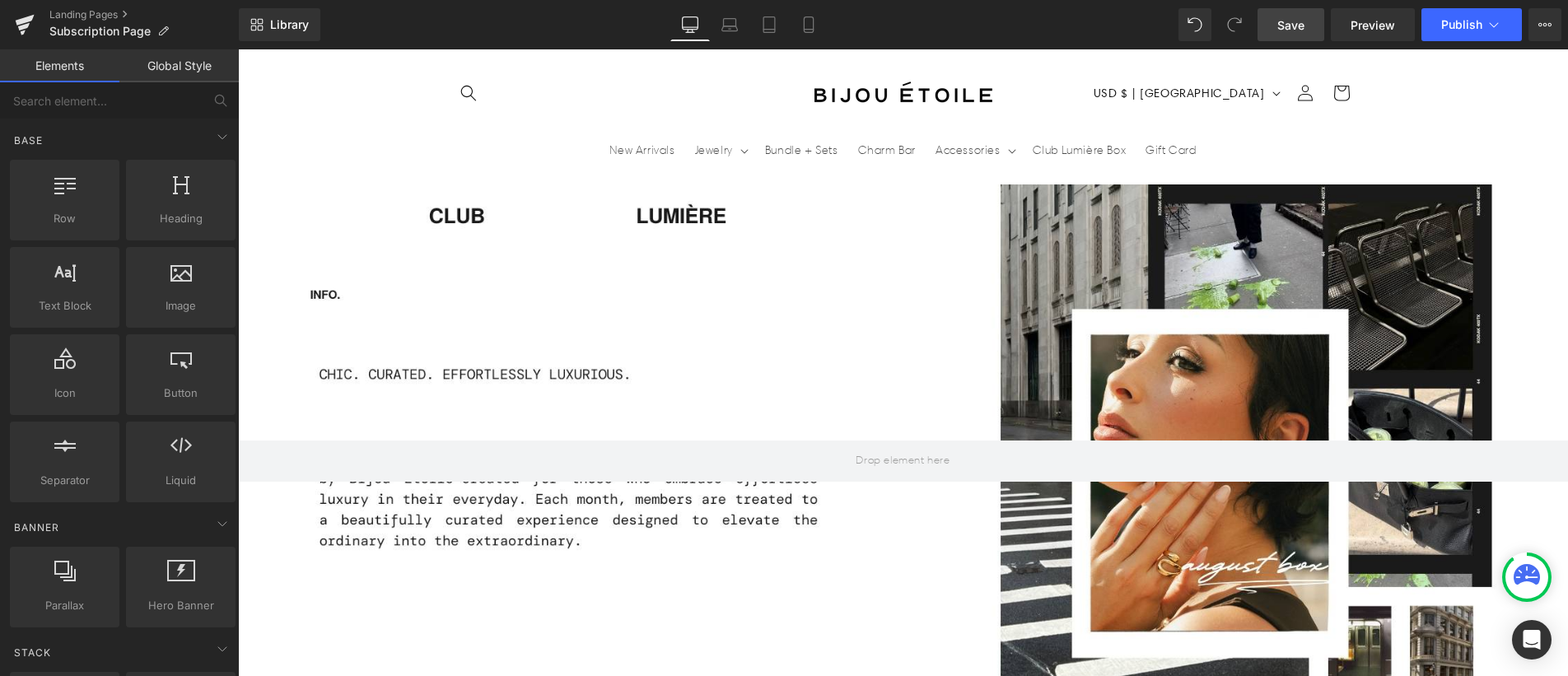
scroll to position [0, 0]
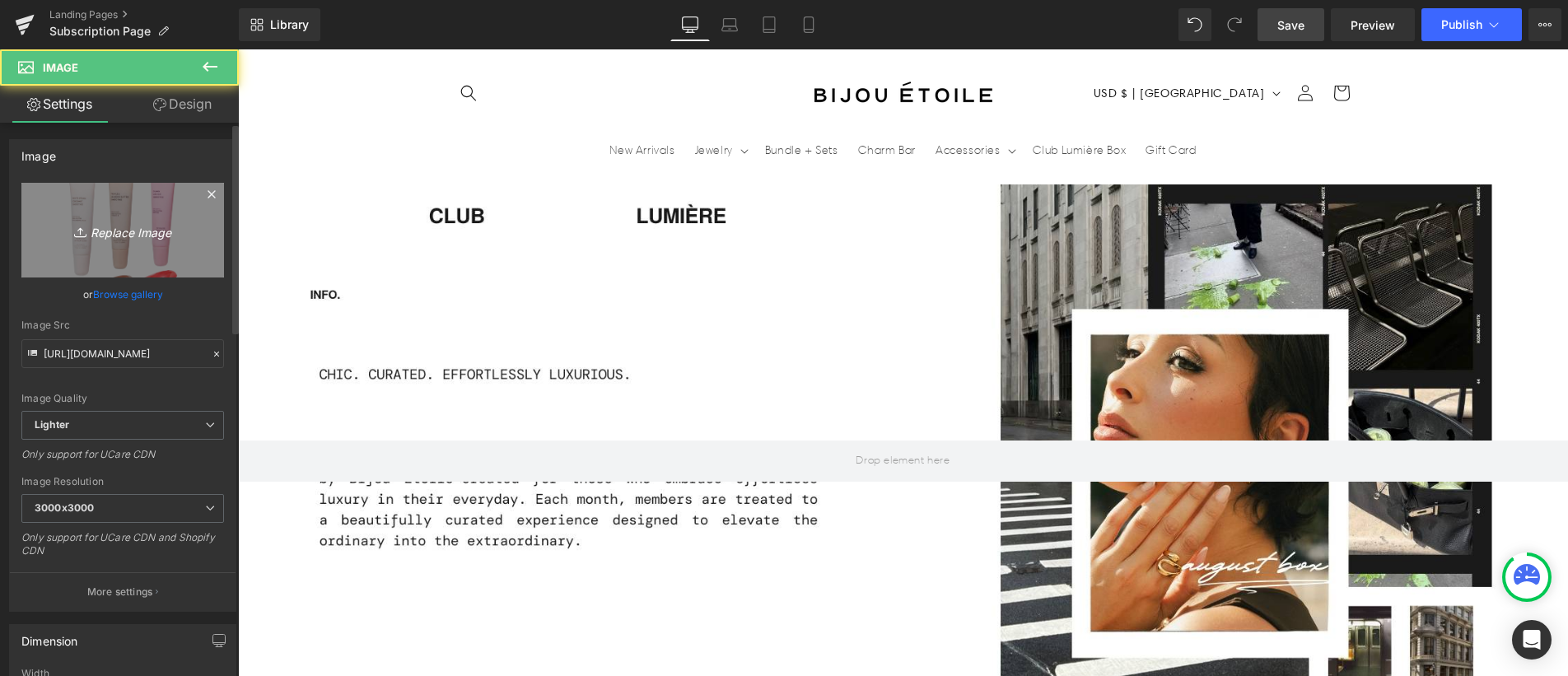
click at [140, 237] on icon "Replace Image" at bounding box center [122, 230] width 131 height 21
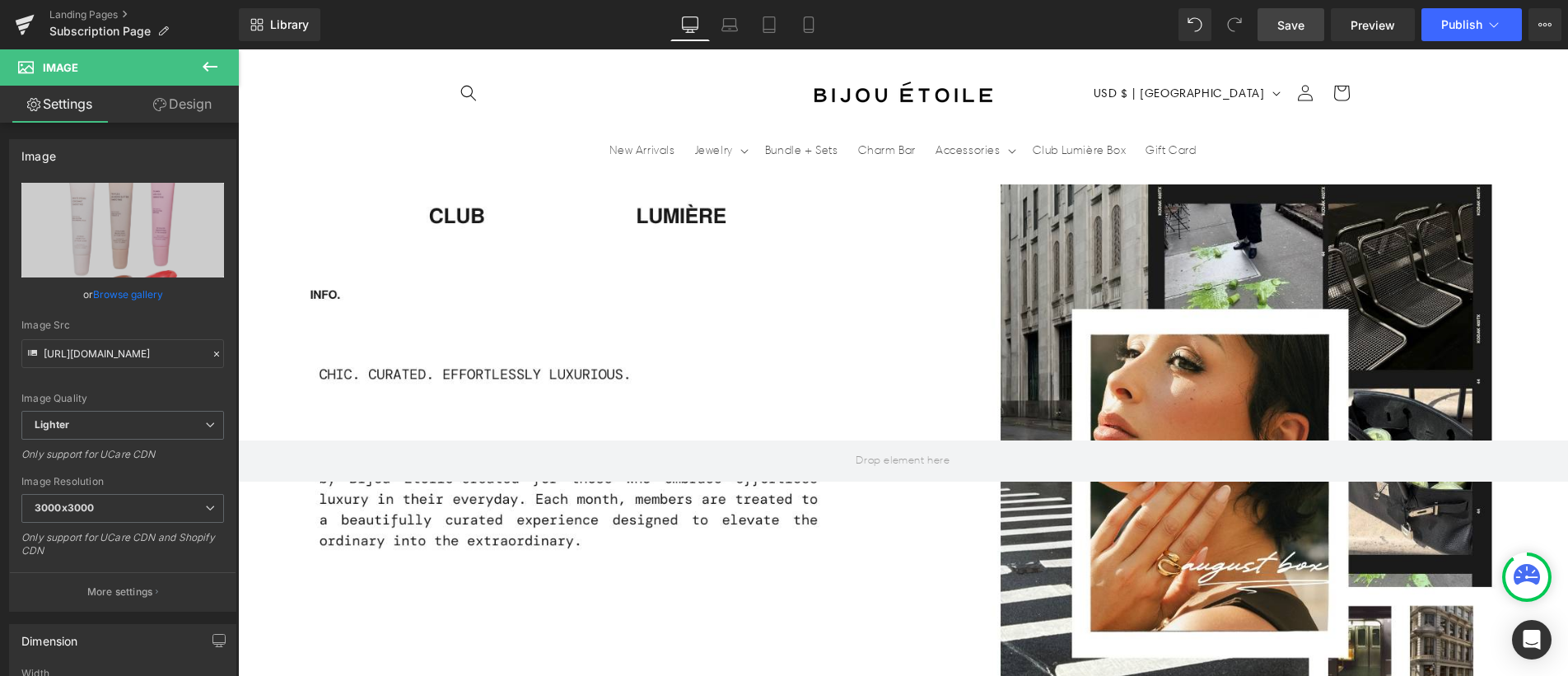
type input "C:\fakepath\BIJOU ETOILE (3).png"
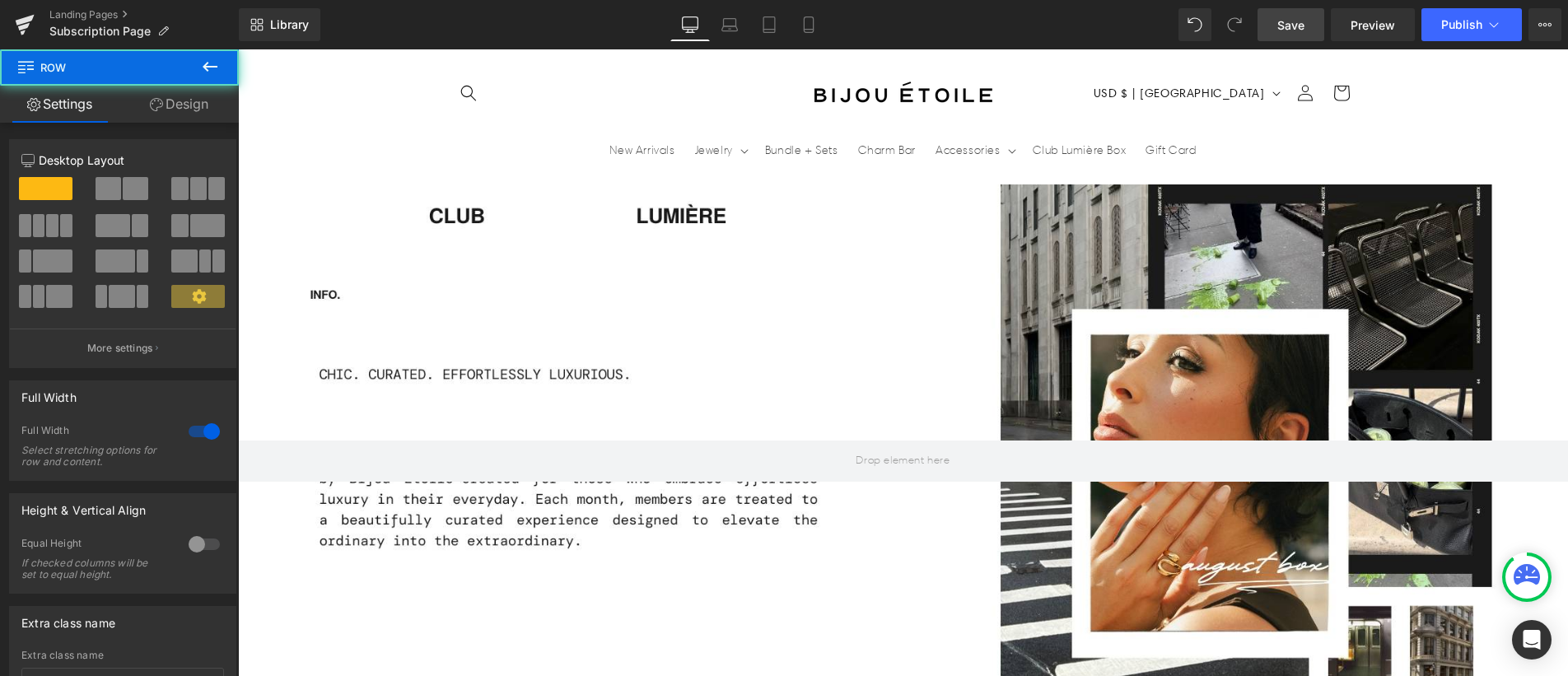
click at [1289, 23] on span "Save" at bounding box center [1290, 25] width 27 height 18
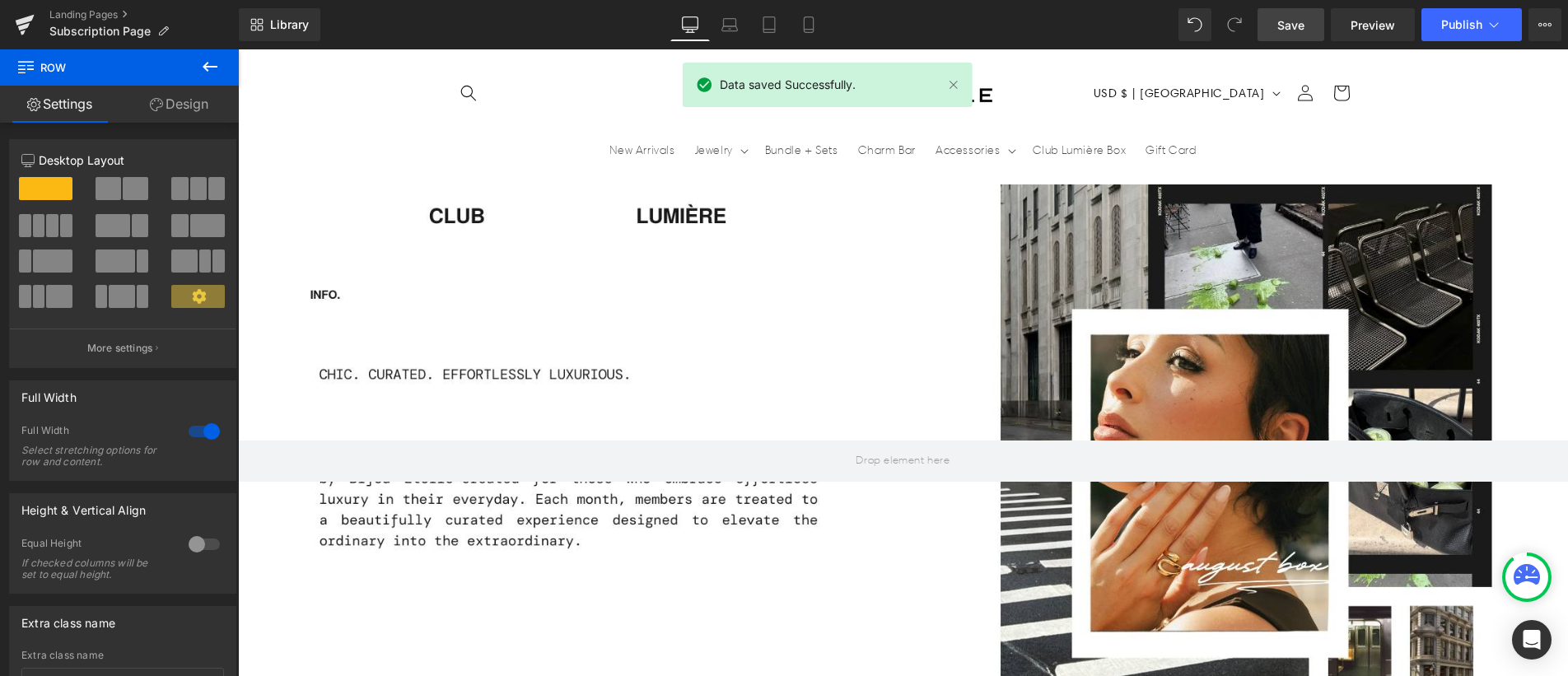
scroll to position [0, 0]
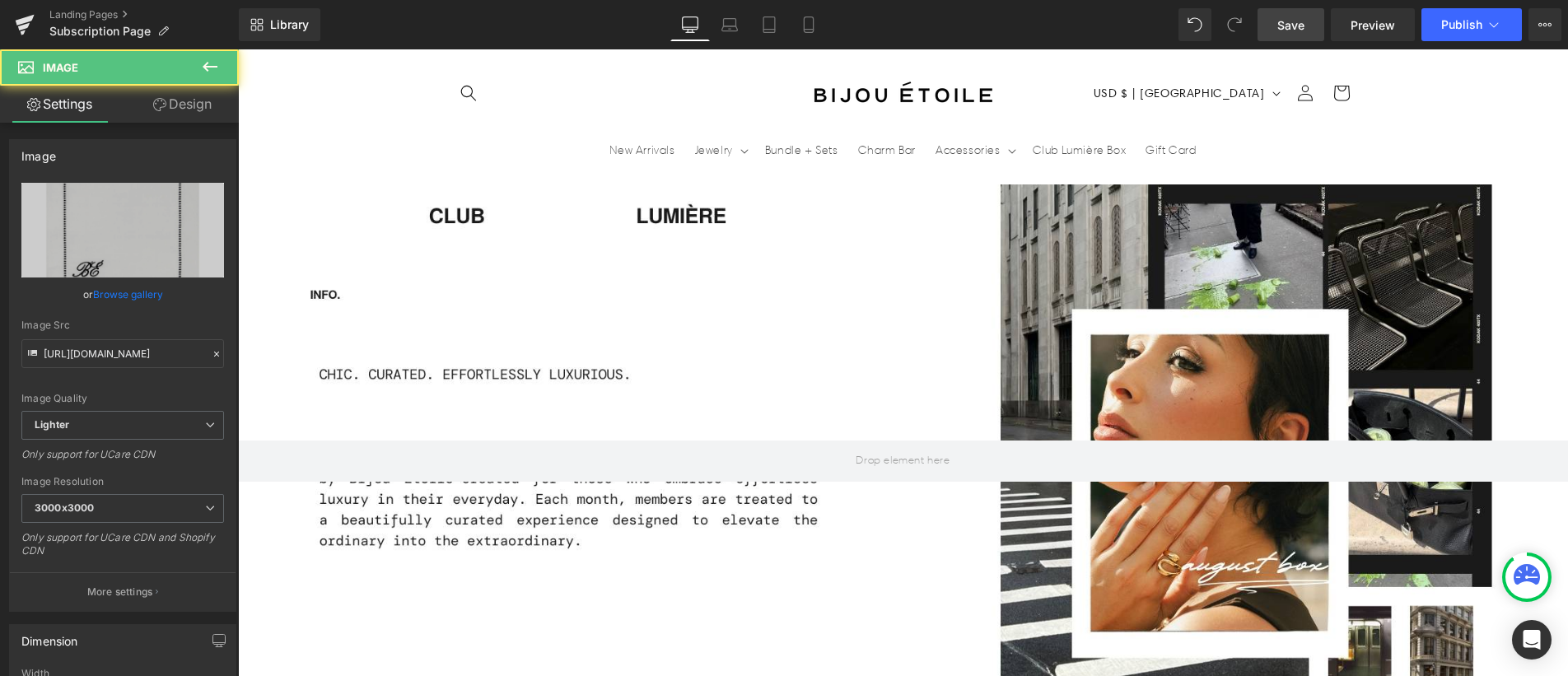
scroll to position [1413, 0]
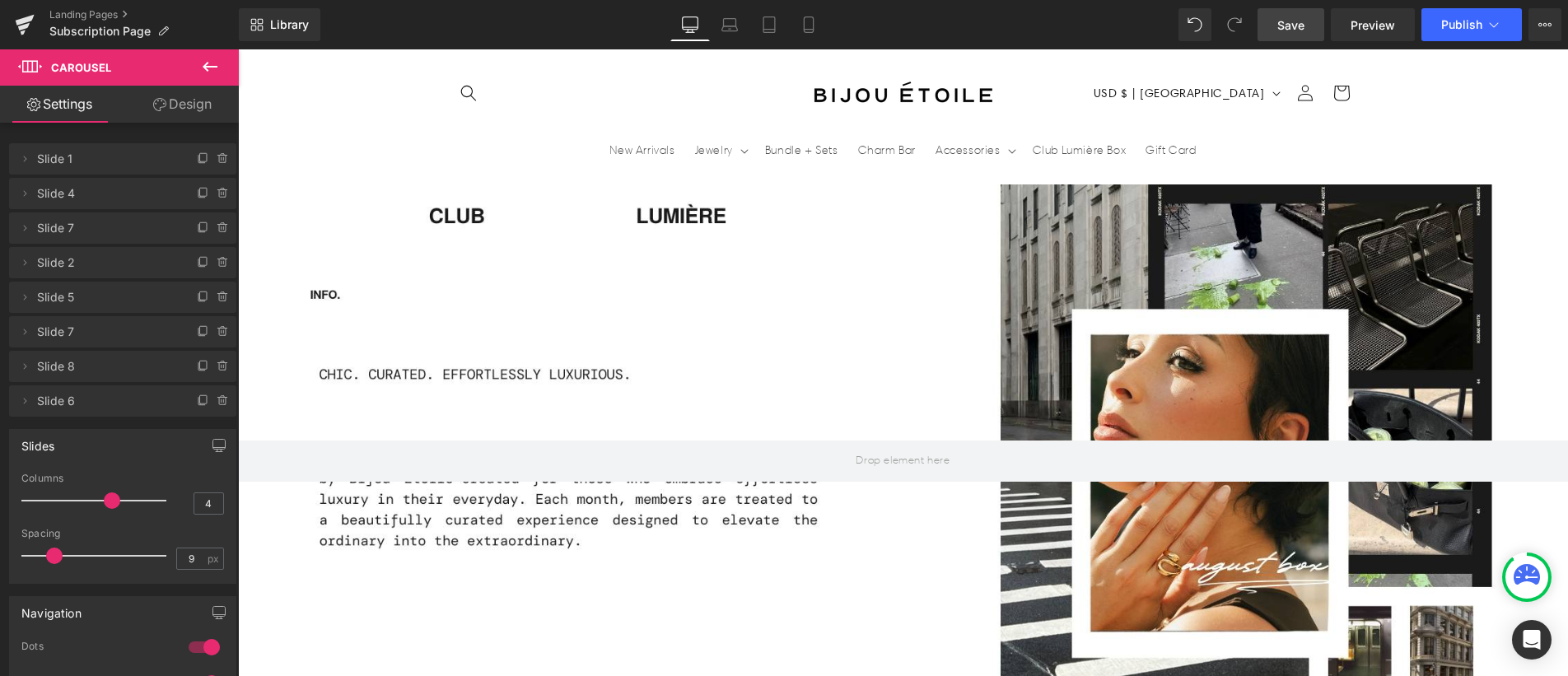
scroll to position [1428, 0]
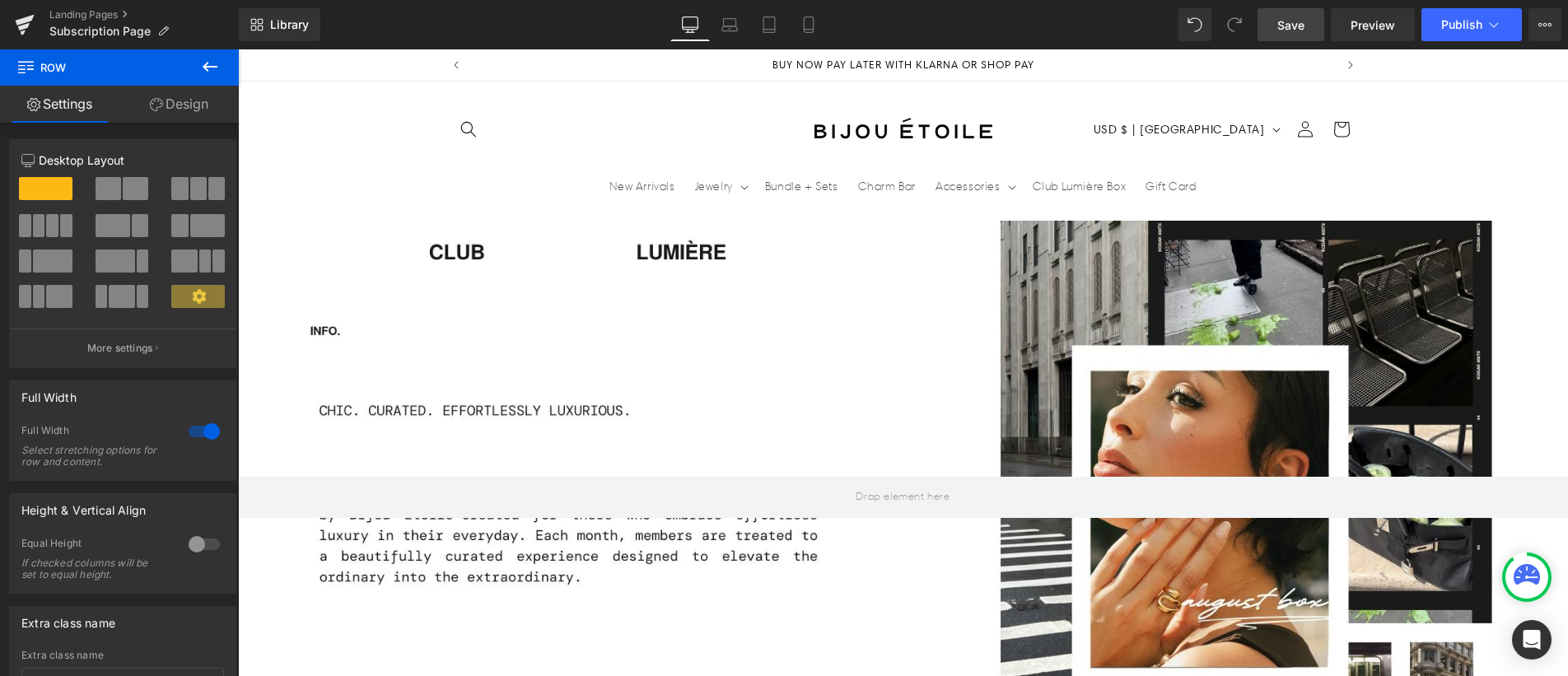
scroll to position [294, 0]
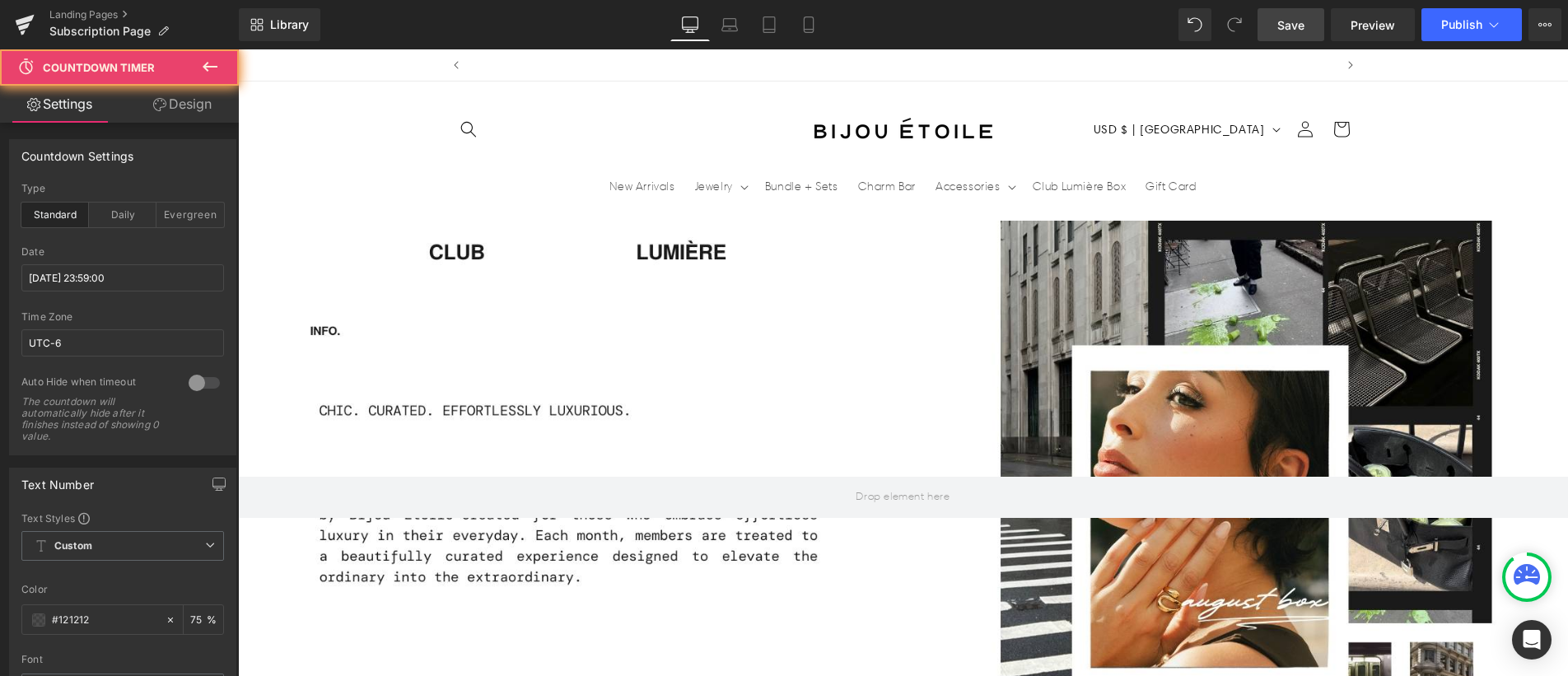
scroll to position [0, 0]
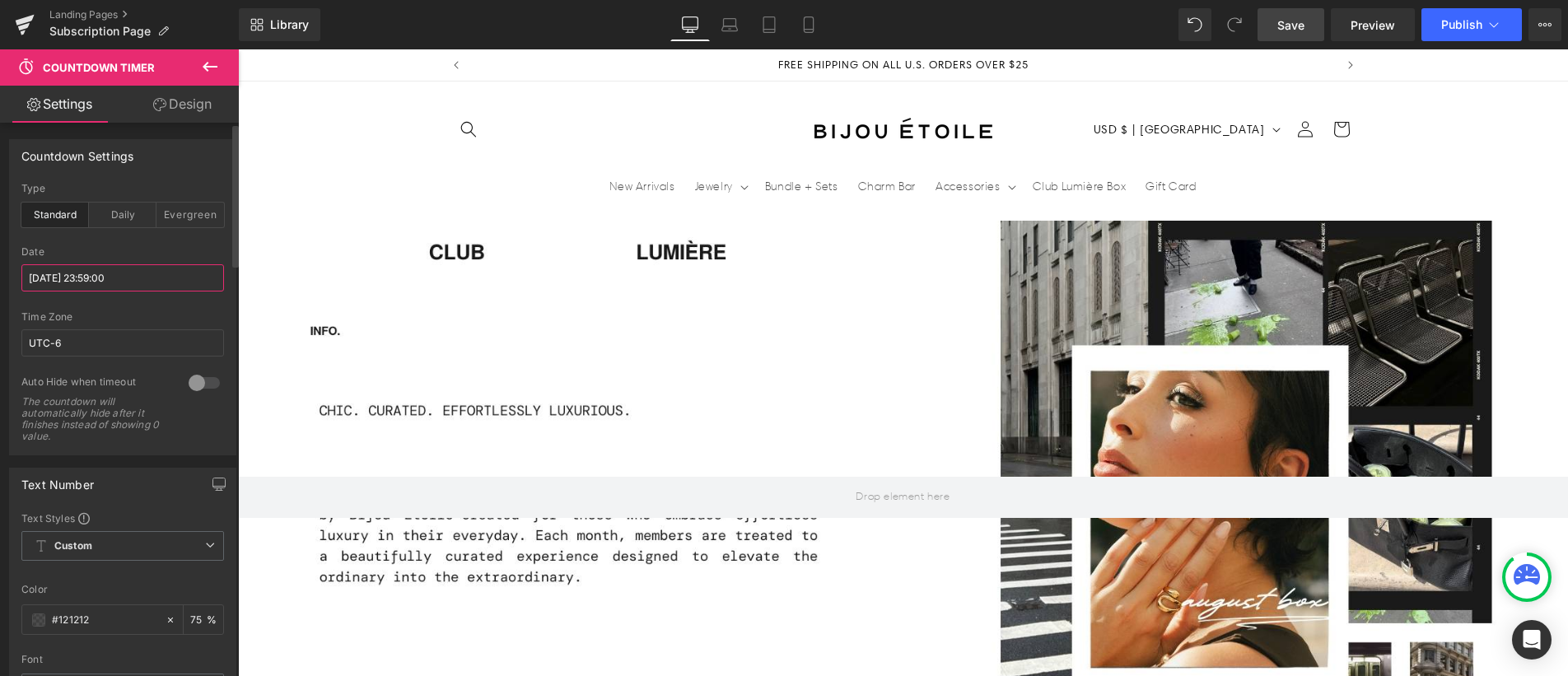
click at [67, 280] on input "[DATE] 23:59:00" at bounding box center [123, 278] width 202 height 27
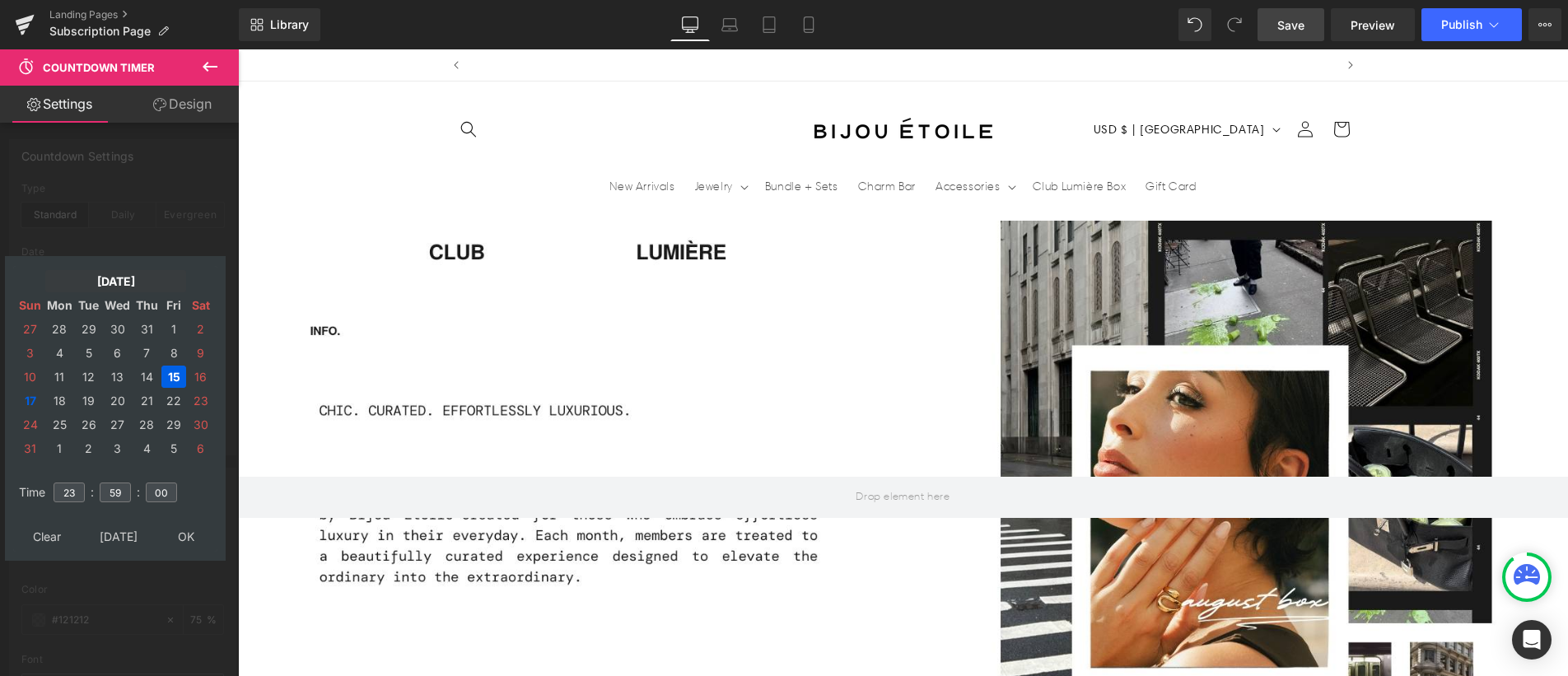
scroll to position [0, 864]
click at [101, 275] on td "[DATE]" at bounding box center [115, 281] width 141 height 23
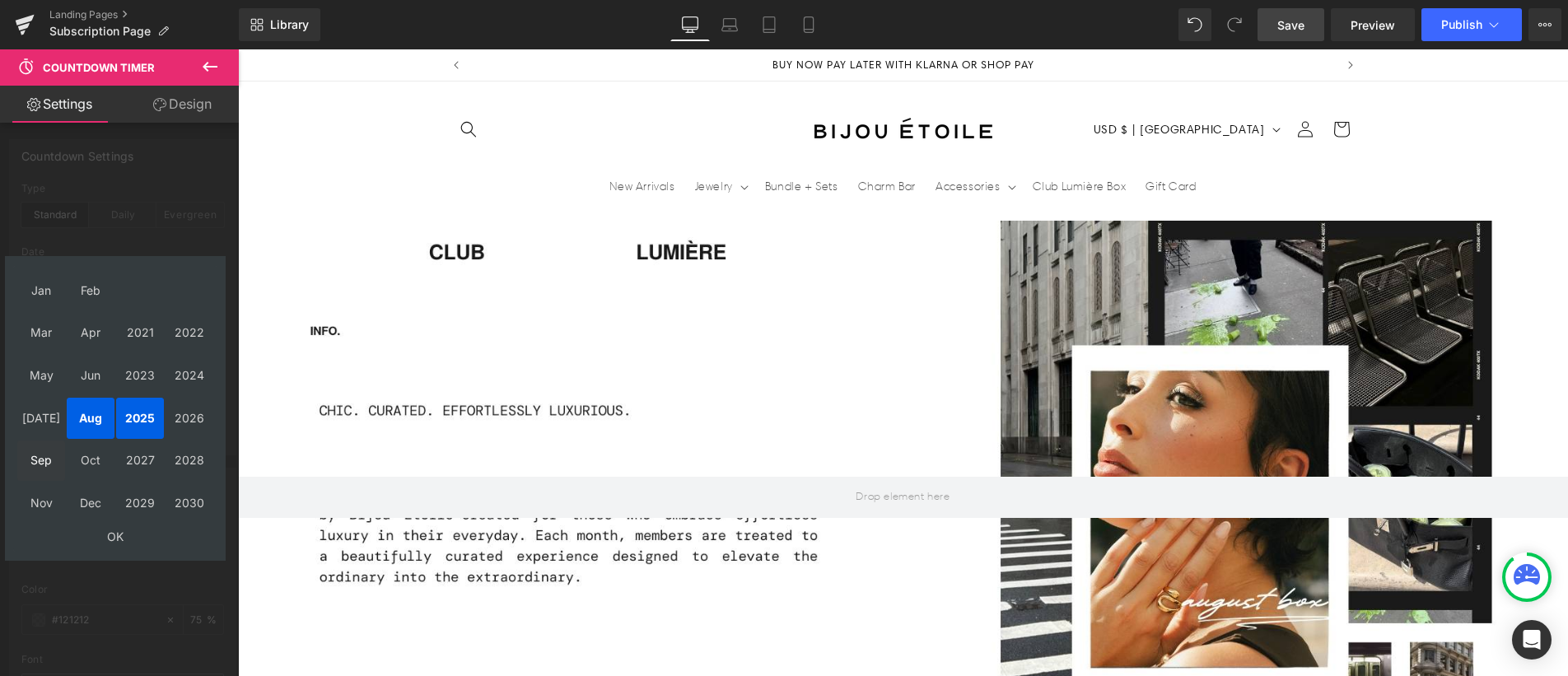
click at [35, 465] on td "Sep" at bounding box center [41, 461] width 48 height 41
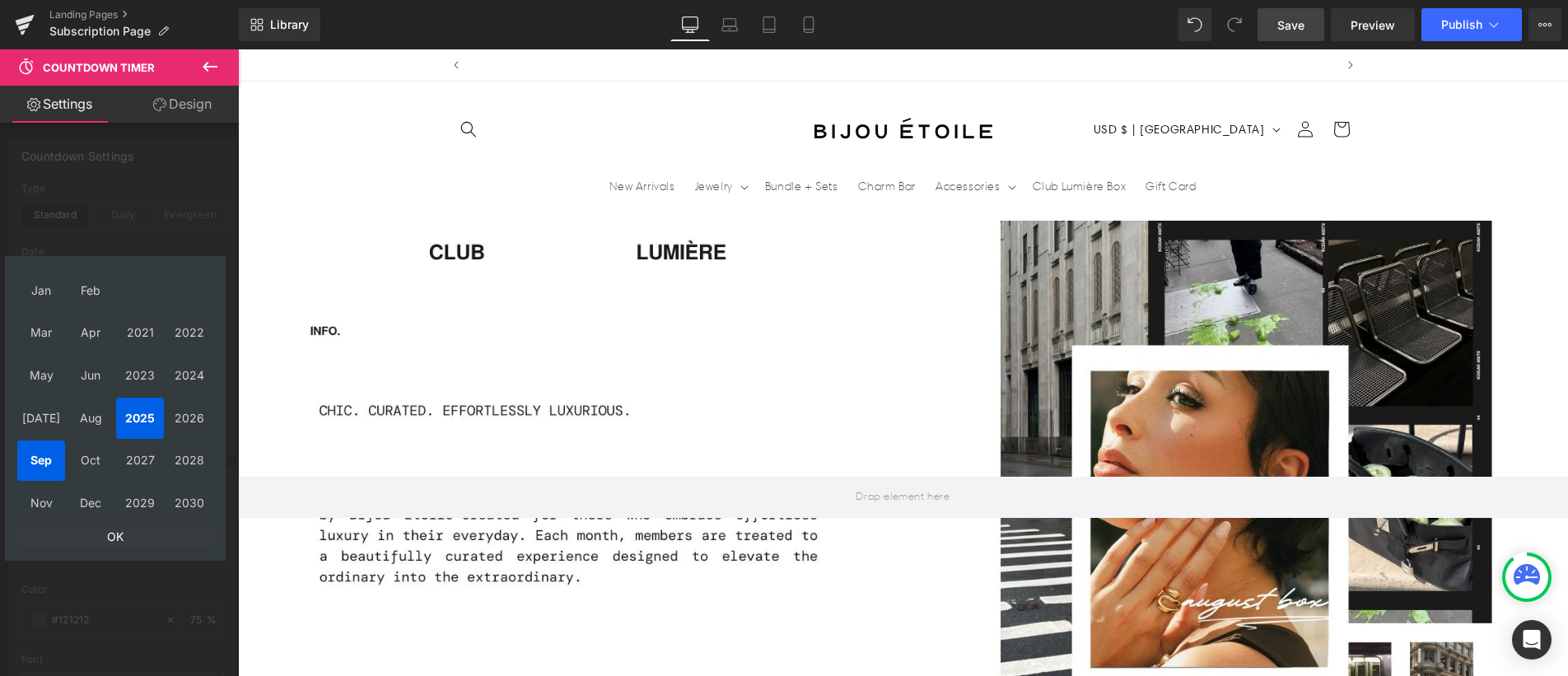
scroll to position [0, 0]
click at [120, 544] on td "OK" at bounding box center [115, 536] width 196 height 23
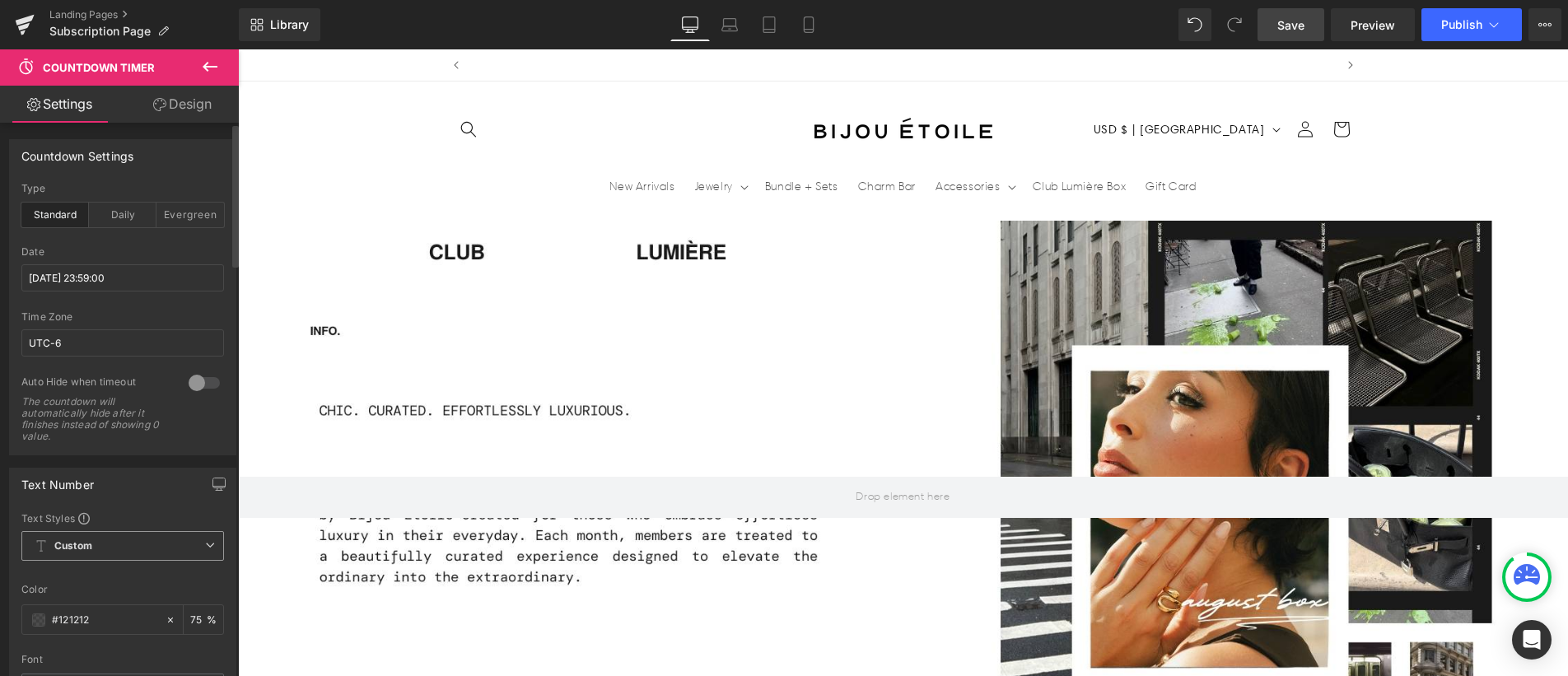
scroll to position [0, 864]
click at [1300, 17] on span "Save" at bounding box center [1290, 25] width 27 height 18
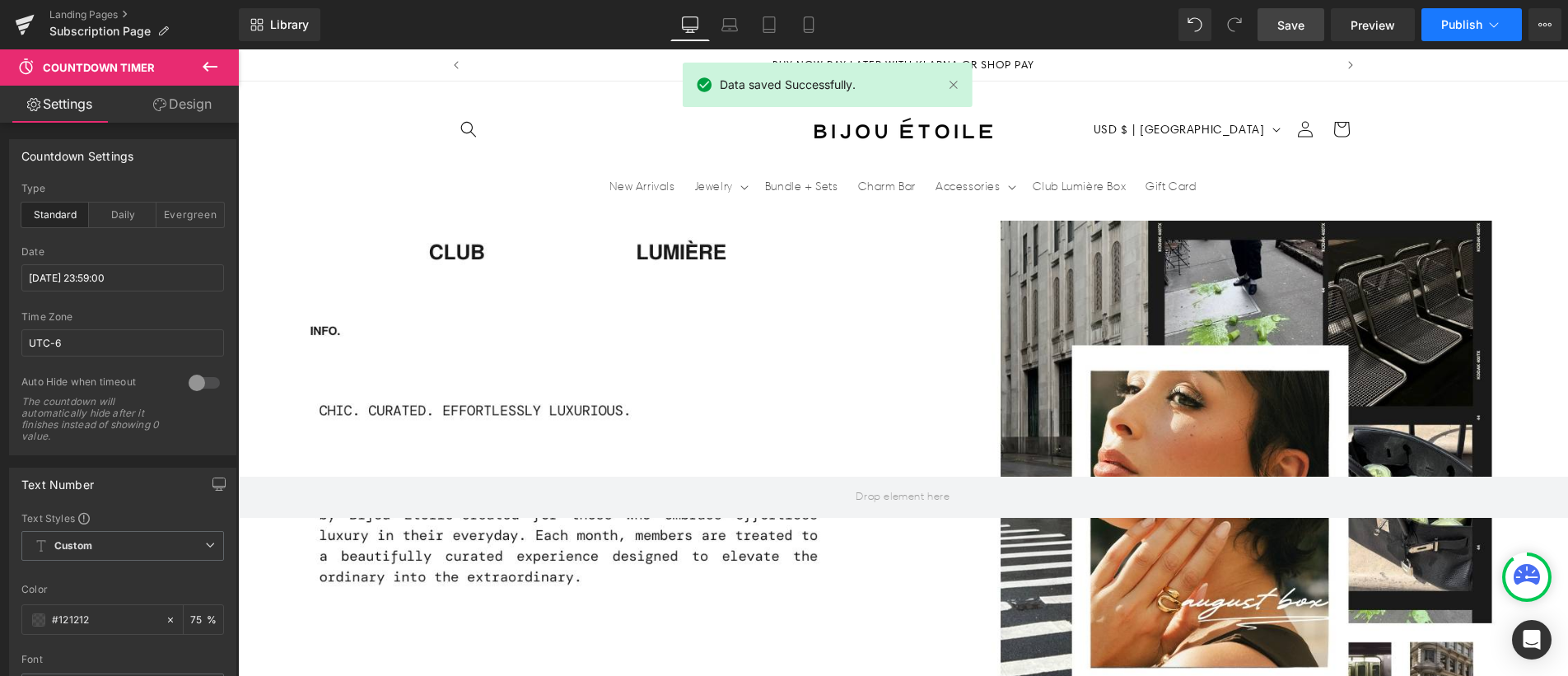
click at [1443, 13] on button "Publish" at bounding box center [1472, 24] width 100 height 33
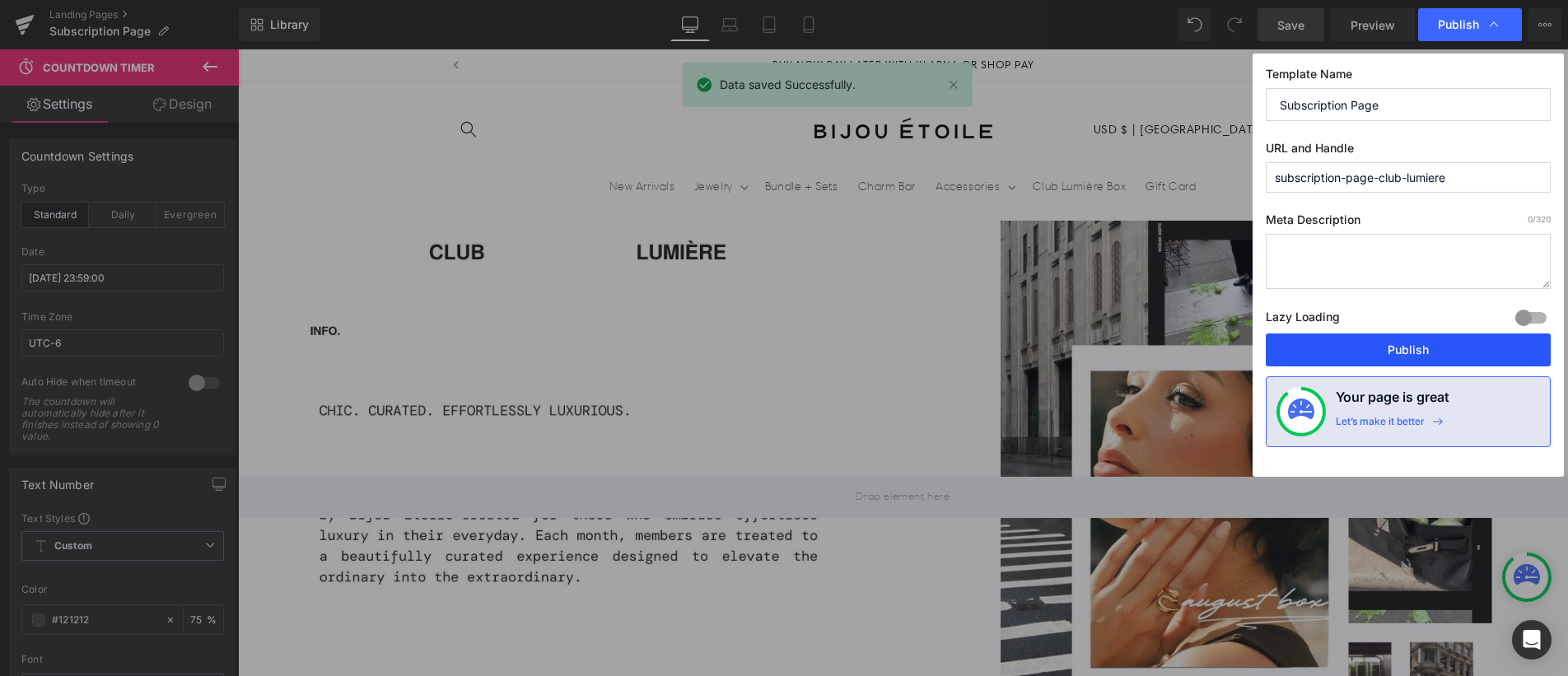
click at [1380, 350] on button "Publish" at bounding box center [1408, 350] width 285 height 33
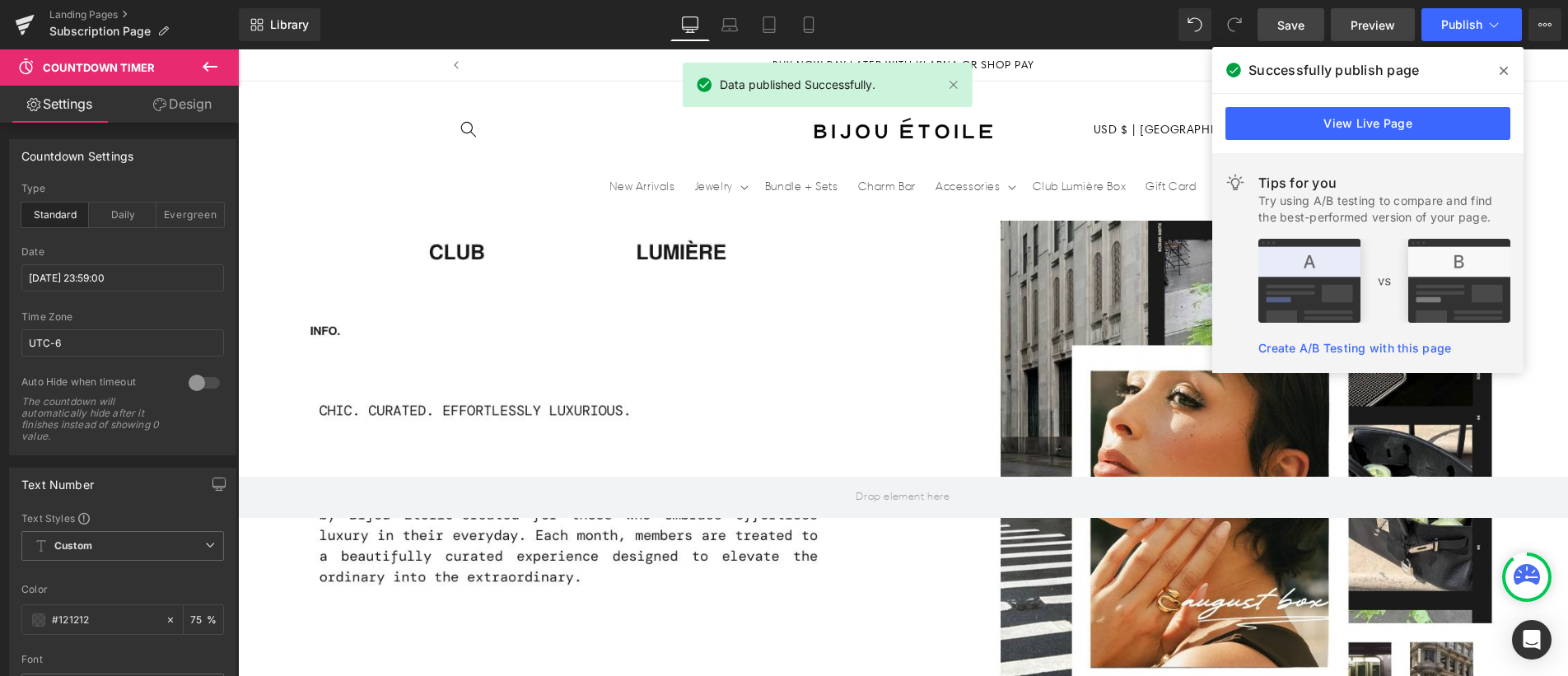
click at [1365, 18] on span "Preview" at bounding box center [1372, 25] width 44 height 18
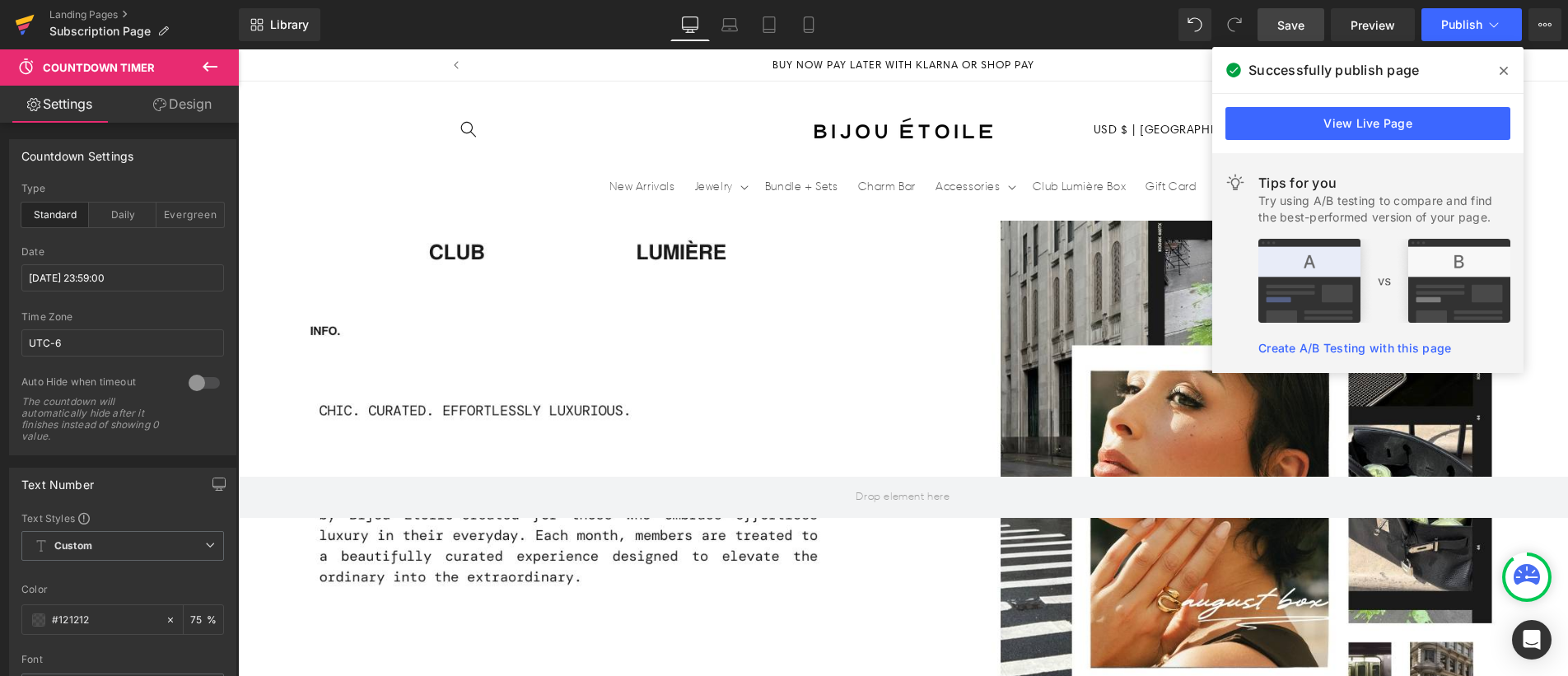
click at [8, 23] on link at bounding box center [24, 24] width 49 height 49
